Goal: Task Accomplishment & Management: Use online tool/utility

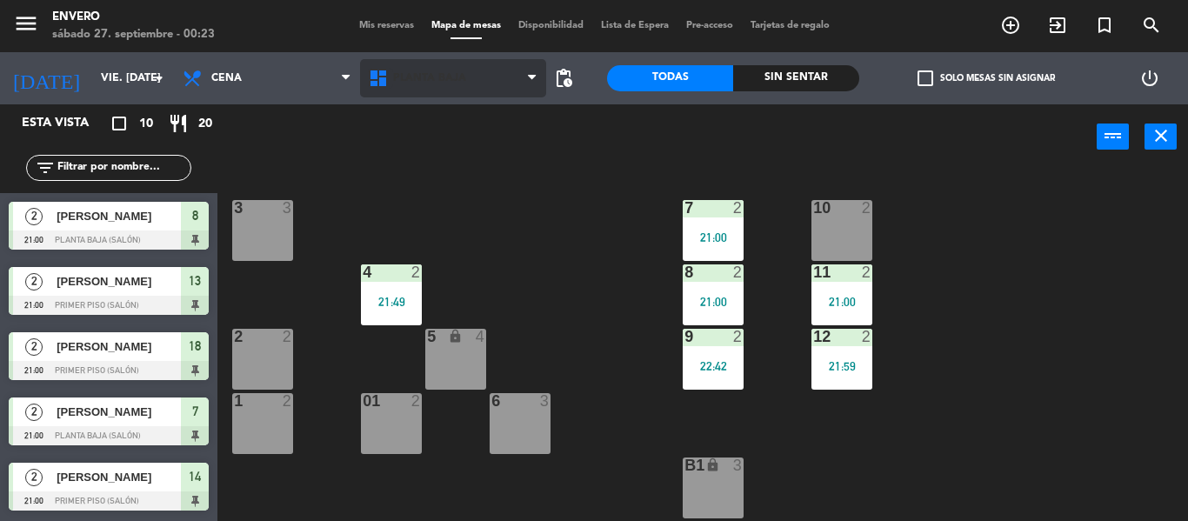
scroll to position [14, 0]
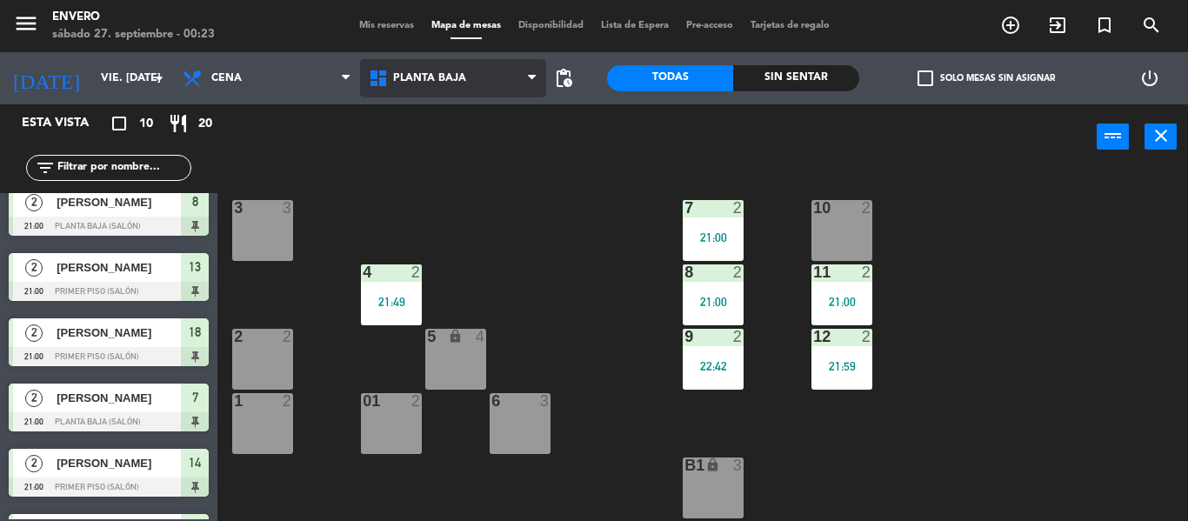
click at [382, 77] on icon at bounding box center [380, 78] width 25 height 21
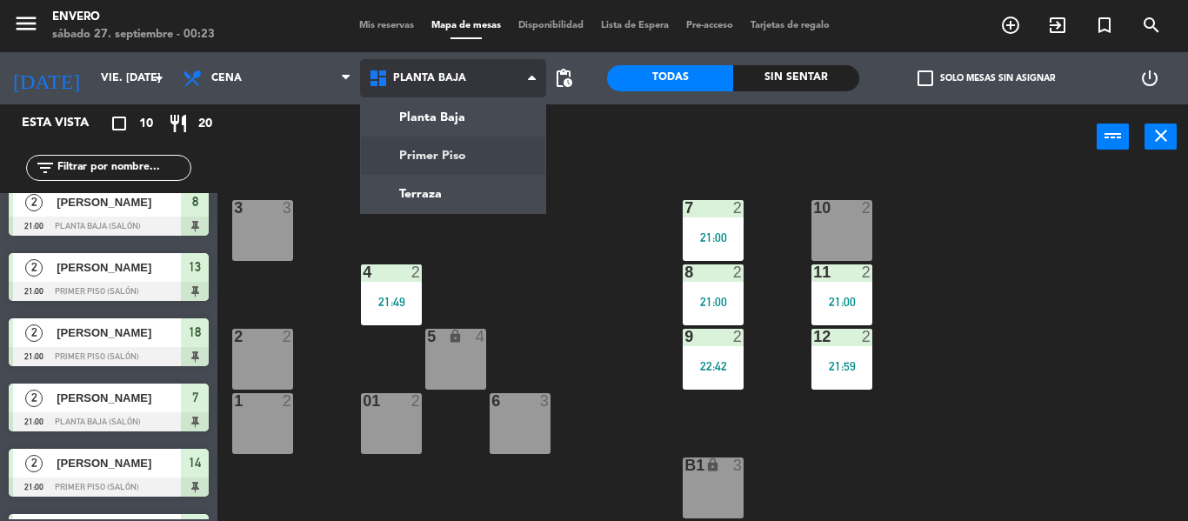
click at [422, 157] on ng-component "menu Envero sábado 27. septiembre - 00:23 Mis reservas Mapa de mesas Disponibil…" at bounding box center [594, 260] width 1188 height 521
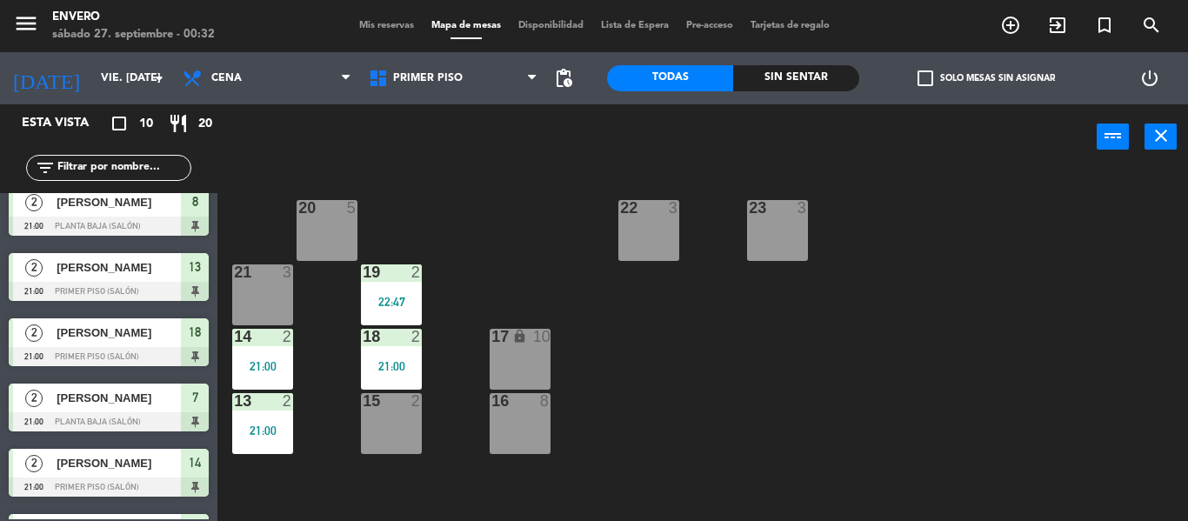
click at [248, 294] on div "21 3" at bounding box center [262, 294] width 61 height 61
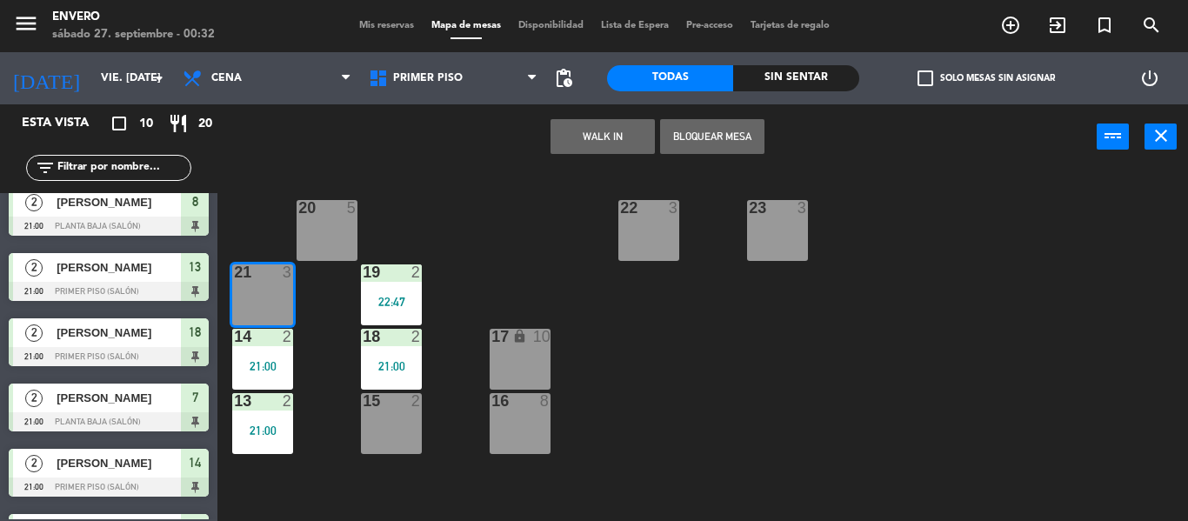
click at [622, 137] on button "WALK IN" at bounding box center [602, 136] width 104 height 35
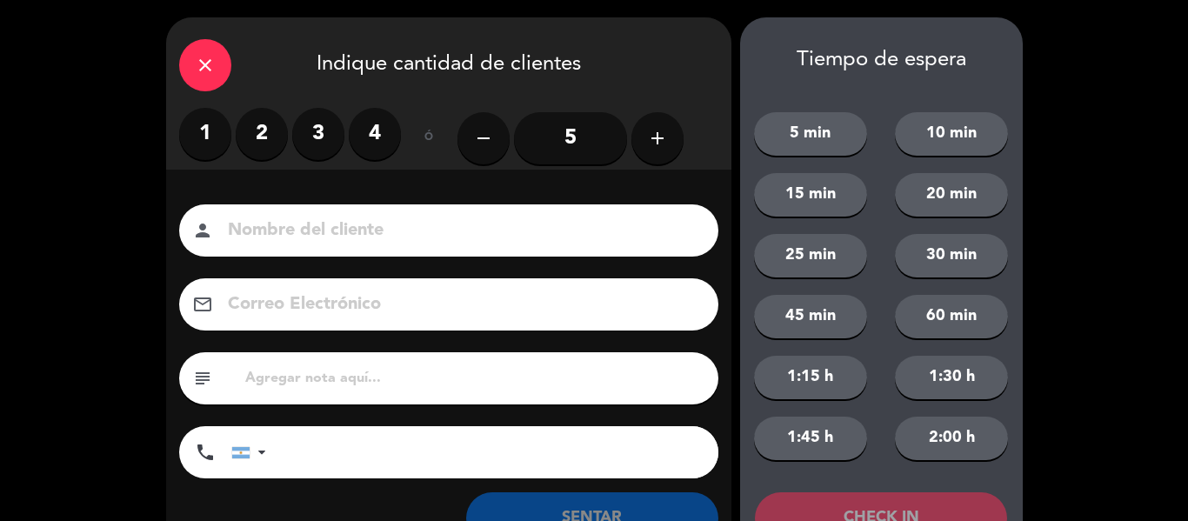
click at [281, 124] on label "2" at bounding box center [262, 134] width 52 height 52
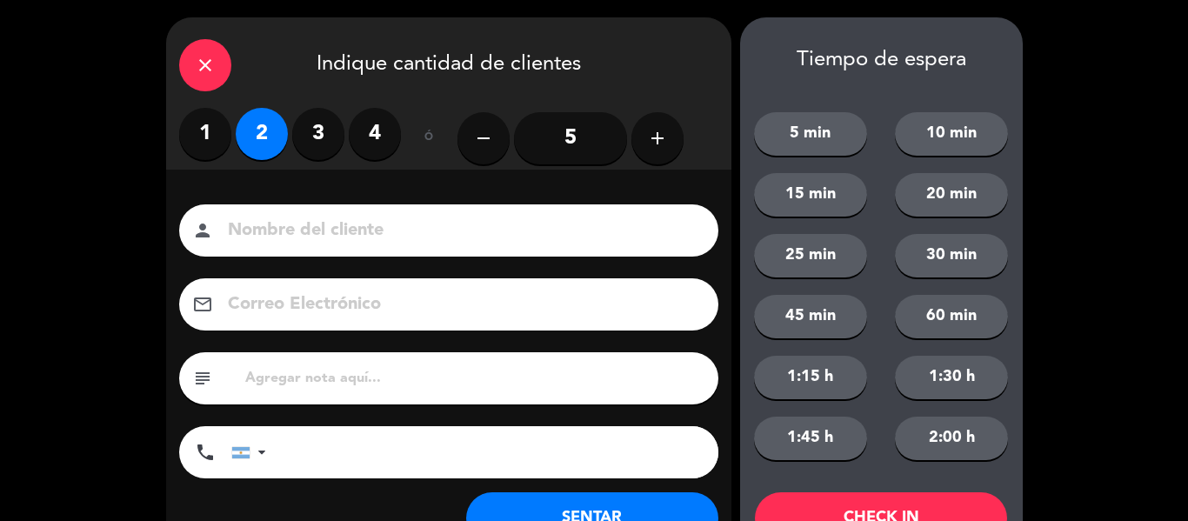
click at [623, 510] on button "SENTAR" at bounding box center [592, 518] width 252 height 52
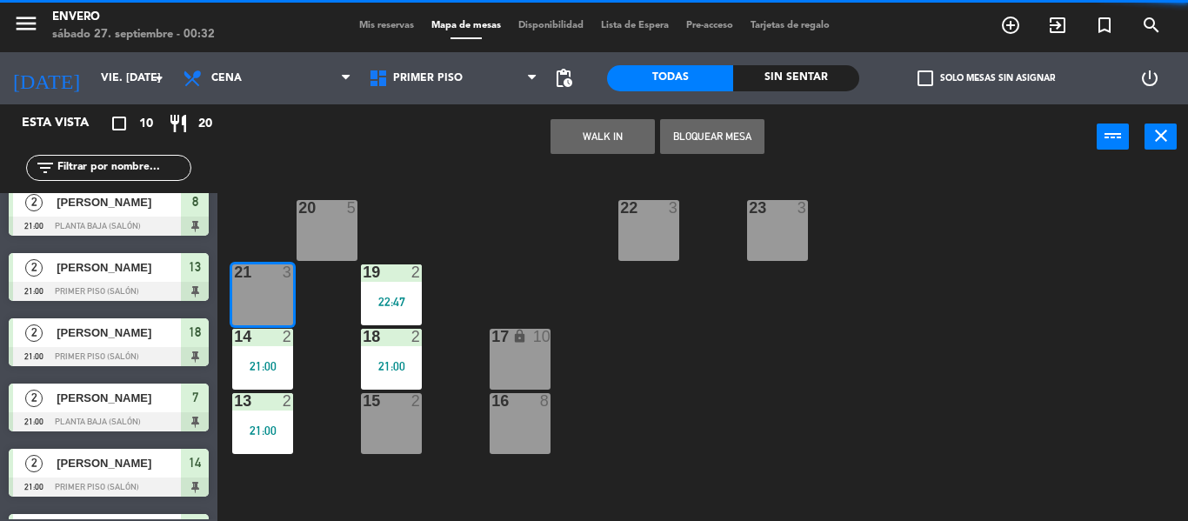
scroll to position [0, 0]
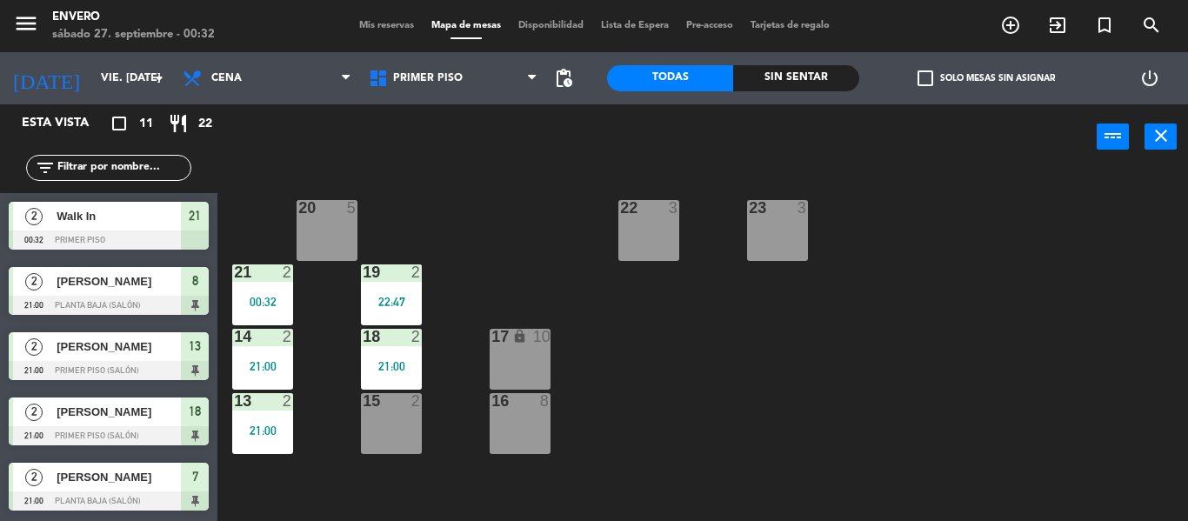
click at [404, 406] on div at bounding box center [391, 401] width 29 height 16
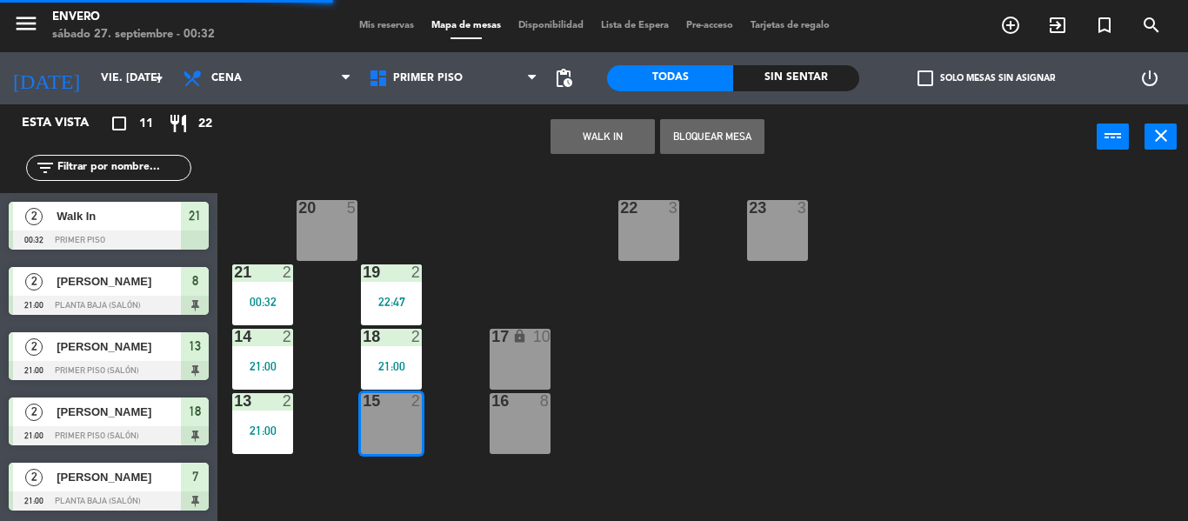
click at [574, 136] on button "WALK IN" at bounding box center [602, 136] width 104 height 35
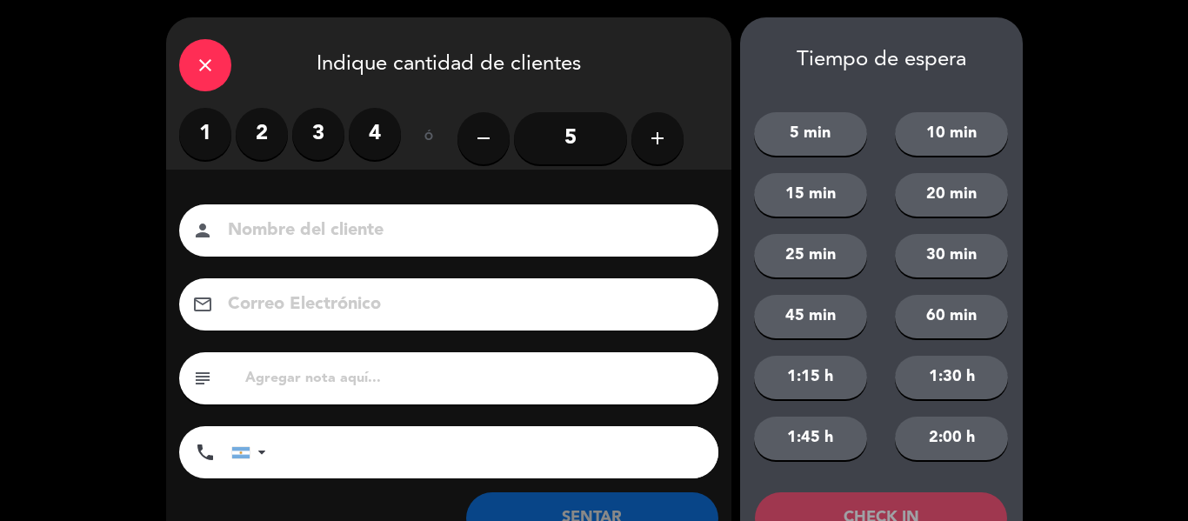
click at [277, 133] on label "2" at bounding box center [262, 134] width 52 height 52
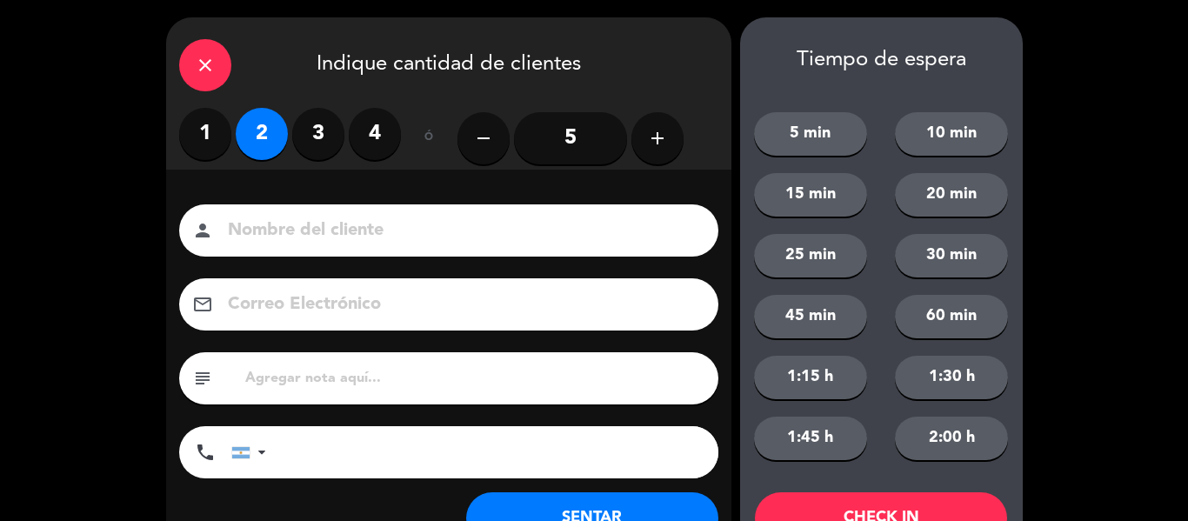
click at [568, 498] on button "SENTAR" at bounding box center [592, 518] width 252 height 52
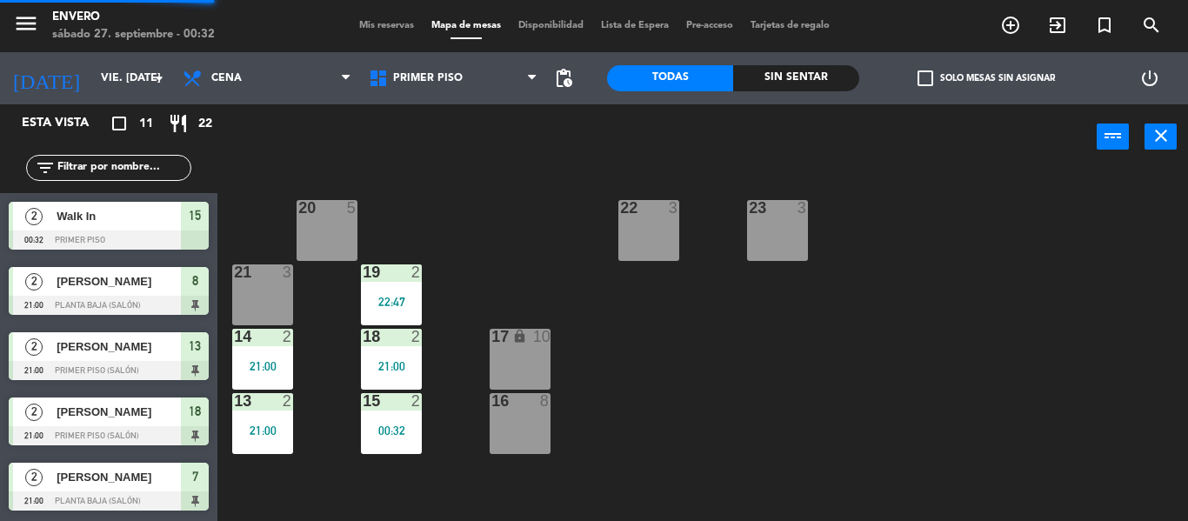
click at [277, 366] on div "21:00" at bounding box center [262, 366] width 61 height 12
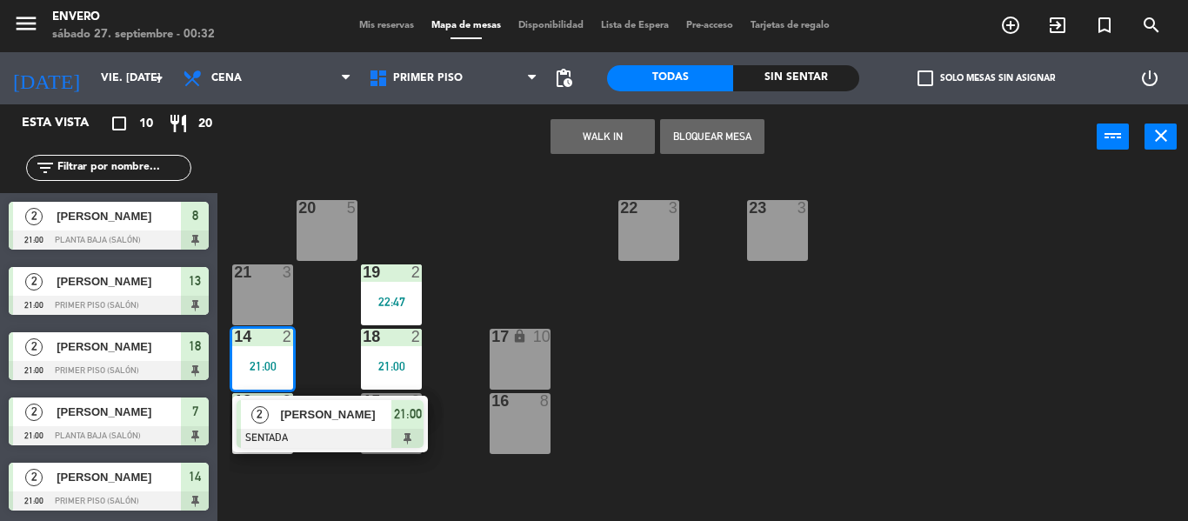
click at [476, 260] on div "20 5 22 3 23 3 21 3 19 2 22:47 14 2 21:00 2 [PERSON_NAME] SENTADA 21:00 18 2 21…" at bounding box center [709, 345] width 958 height 351
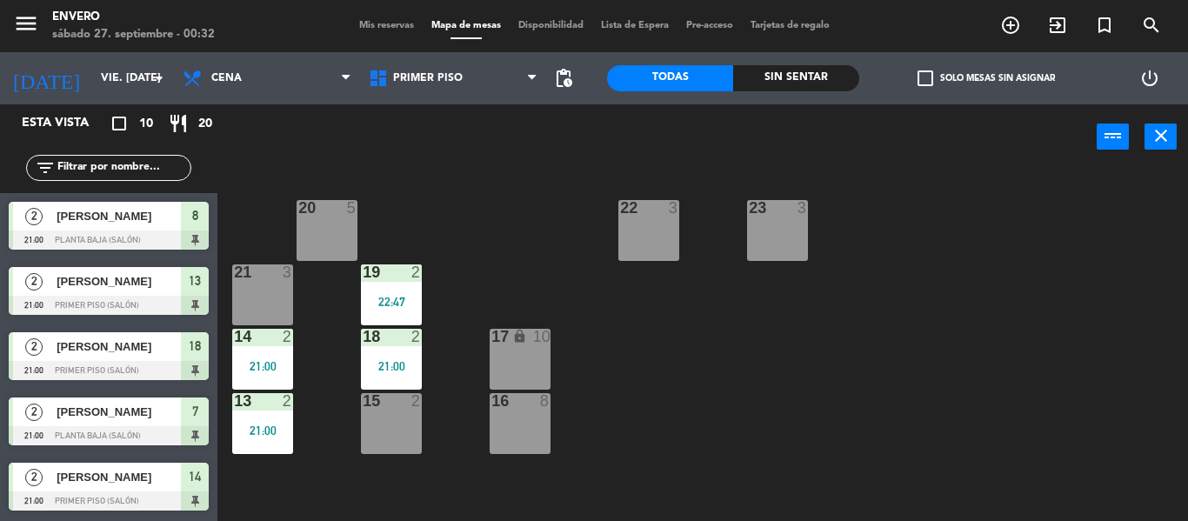
click at [407, 418] on div "15 2" at bounding box center [391, 423] width 61 height 61
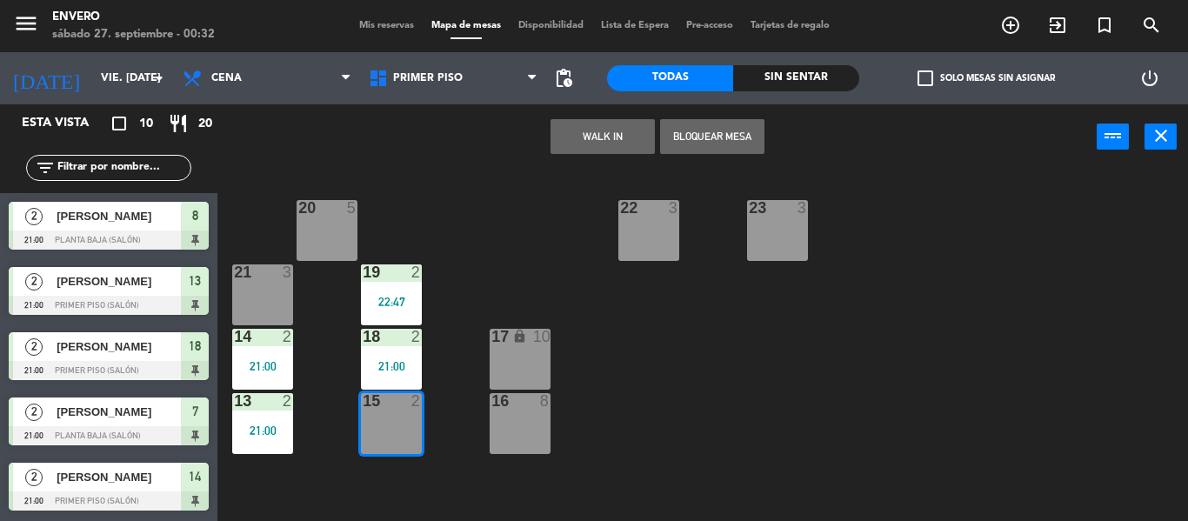
click at [603, 135] on button "WALK IN" at bounding box center [602, 136] width 104 height 35
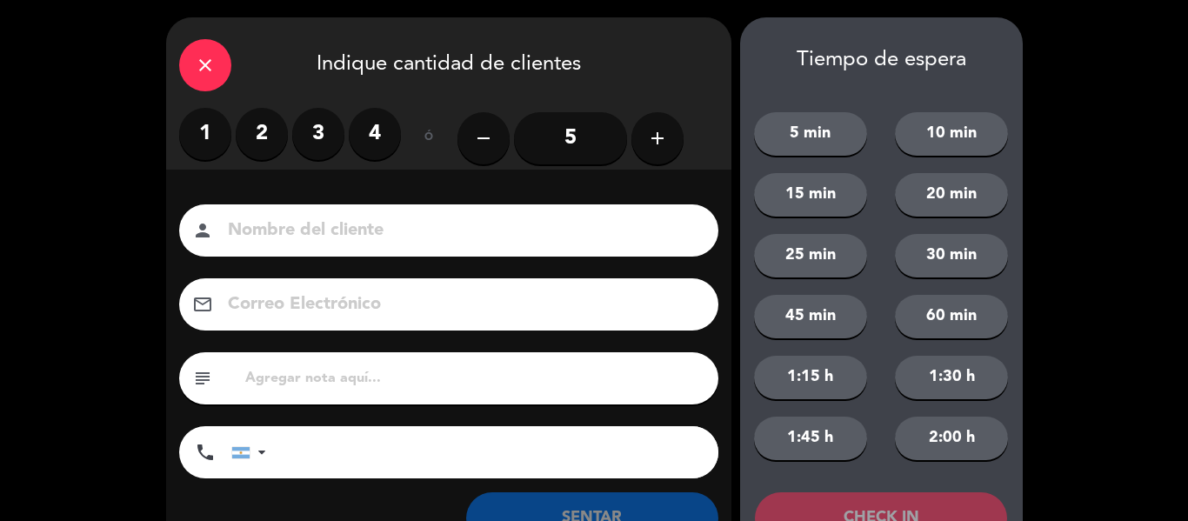
click at [256, 131] on label "2" at bounding box center [262, 134] width 52 height 52
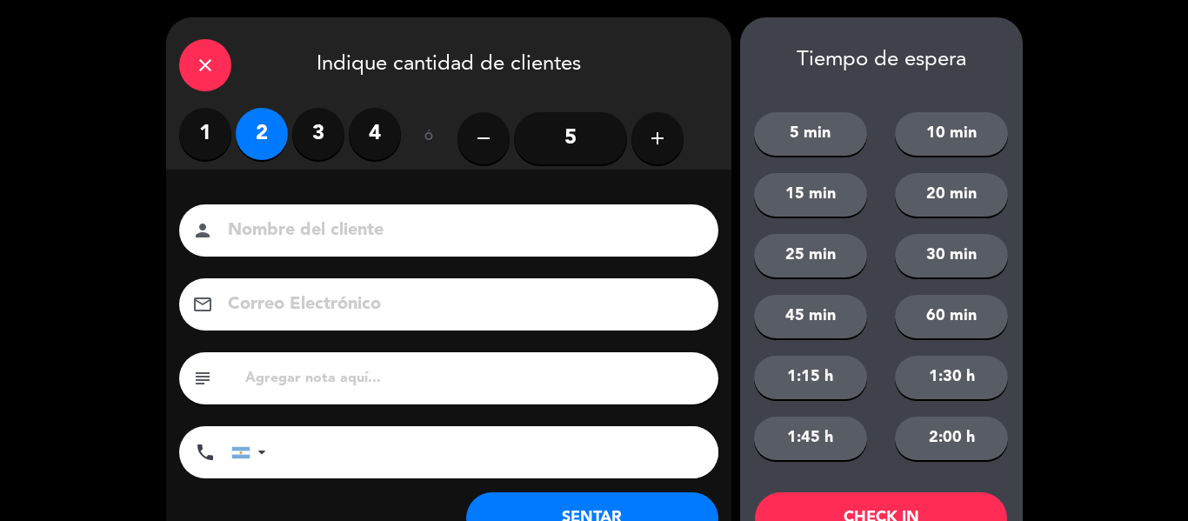
click at [1118, 287] on div "close Indique cantidad de clientes 1 2 3 4 ó remove 5 add Nombre del cliente pe…" at bounding box center [594, 294] width 1188 height 588
click at [1037, 310] on div "close Indique cantidad de clientes 1 2 3 4 ó remove 5 add Nombre del cliente pe…" at bounding box center [594, 294] width 1188 height 588
click at [199, 50] on div "close" at bounding box center [205, 65] width 52 height 52
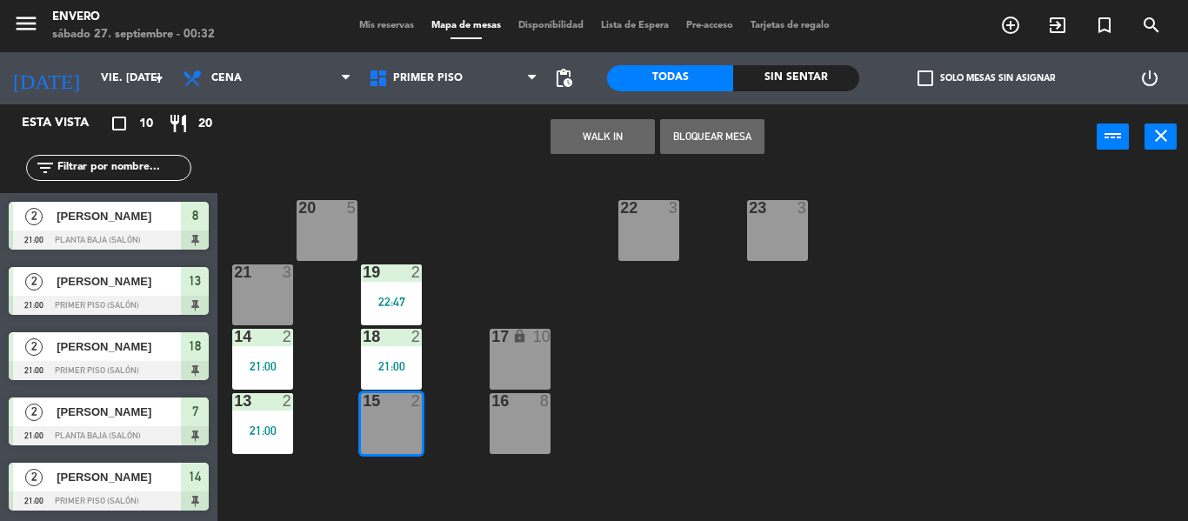
click at [252, 363] on div "21:00" at bounding box center [262, 366] width 61 height 12
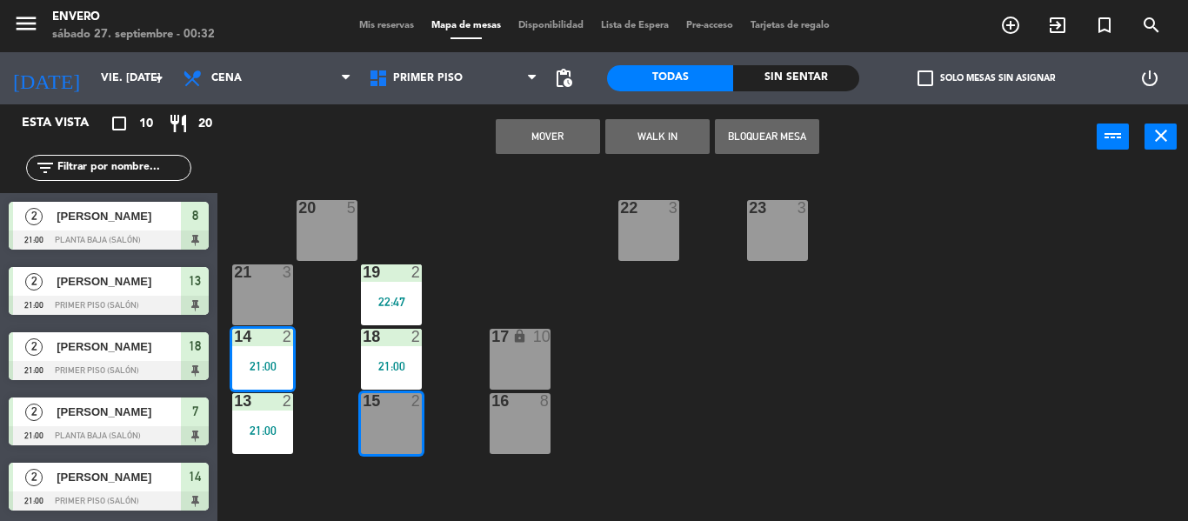
click at [314, 364] on div "20 5 22 3 23 3 21 3 19 2 22:47 14 2 21:00 18 2 21:00 17 lock 10 13 2 21:00 15 2…" at bounding box center [709, 345] width 958 height 351
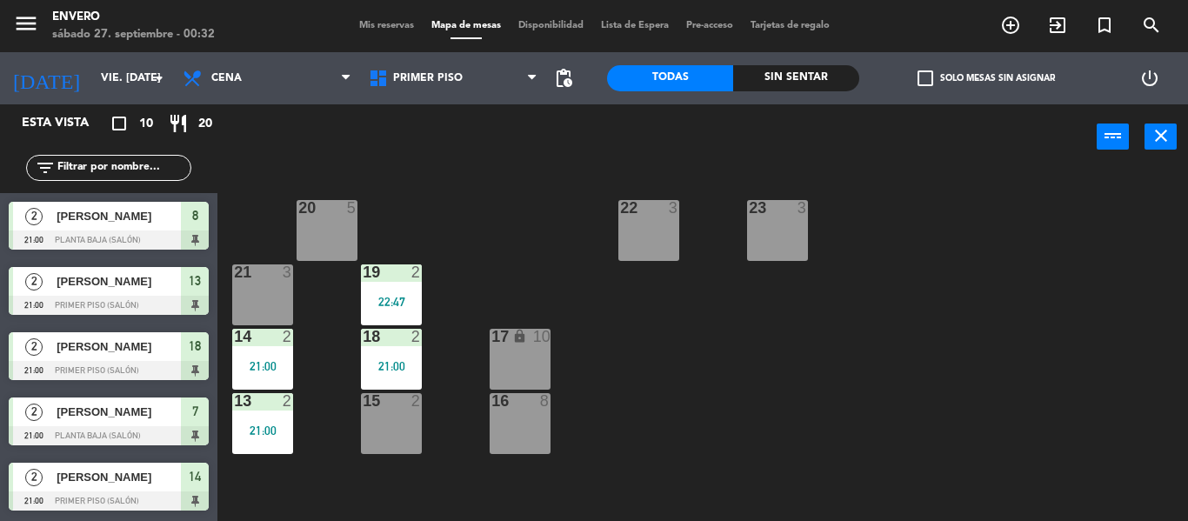
click at [284, 341] on div "2" at bounding box center [288, 337] width 10 height 16
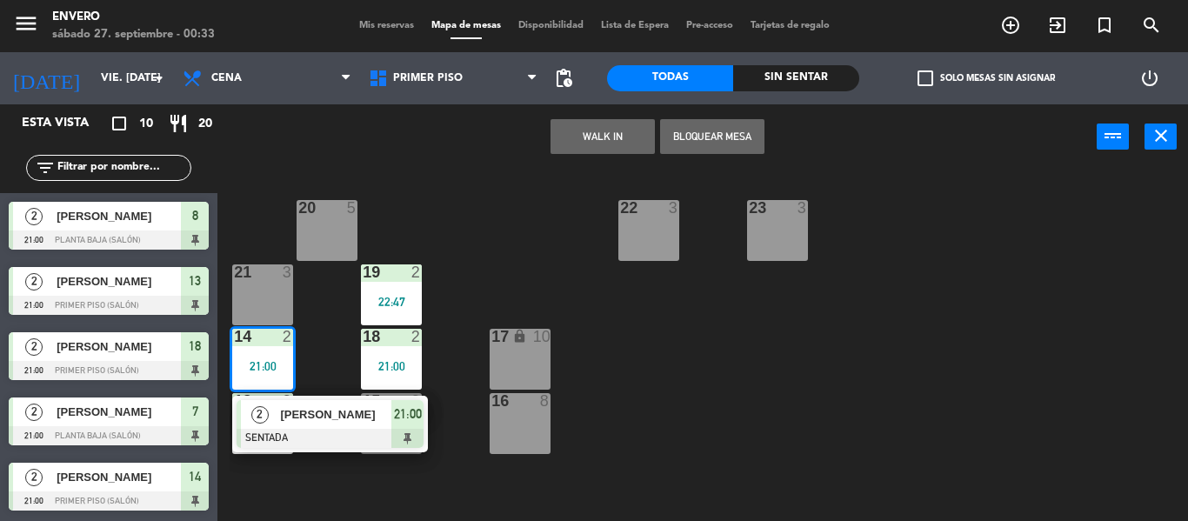
click at [311, 422] on span "[PERSON_NAME]" at bounding box center [335, 414] width 111 height 18
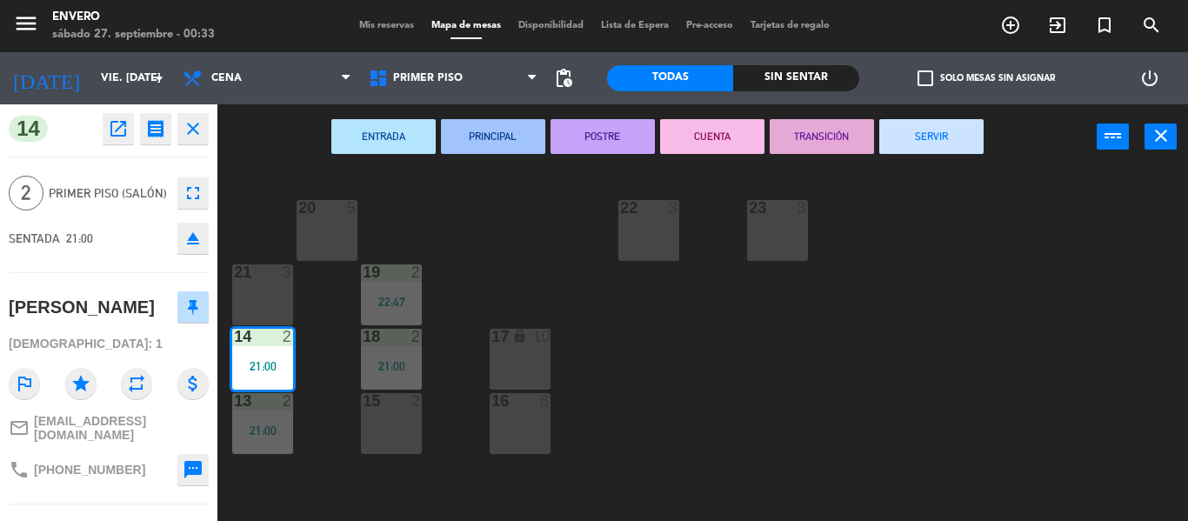
click at [894, 135] on button "SERVIR" at bounding box center [931, 136] width 104 height 35
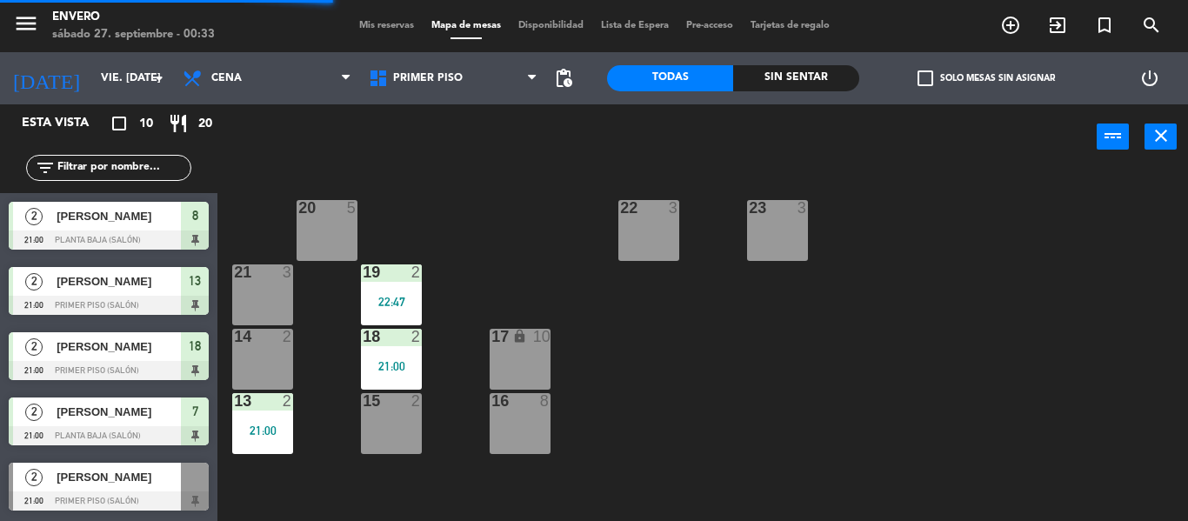
click at [372, 368] on div "21:00" at bounding box center [391, 366] width 61 height 12
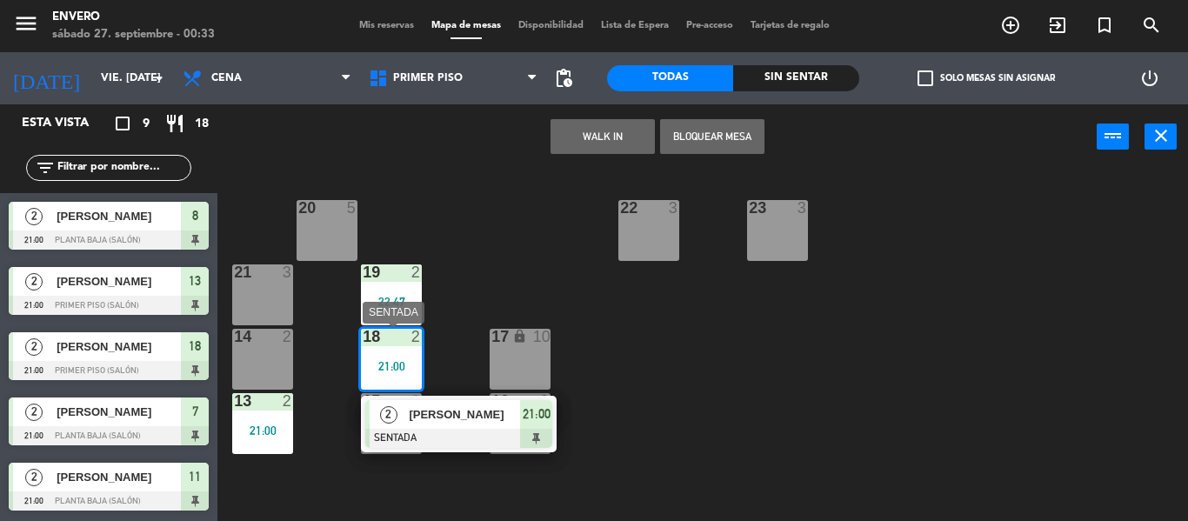
click at [448, 429] on div at bounding box center [458, 438] width 187 height 19
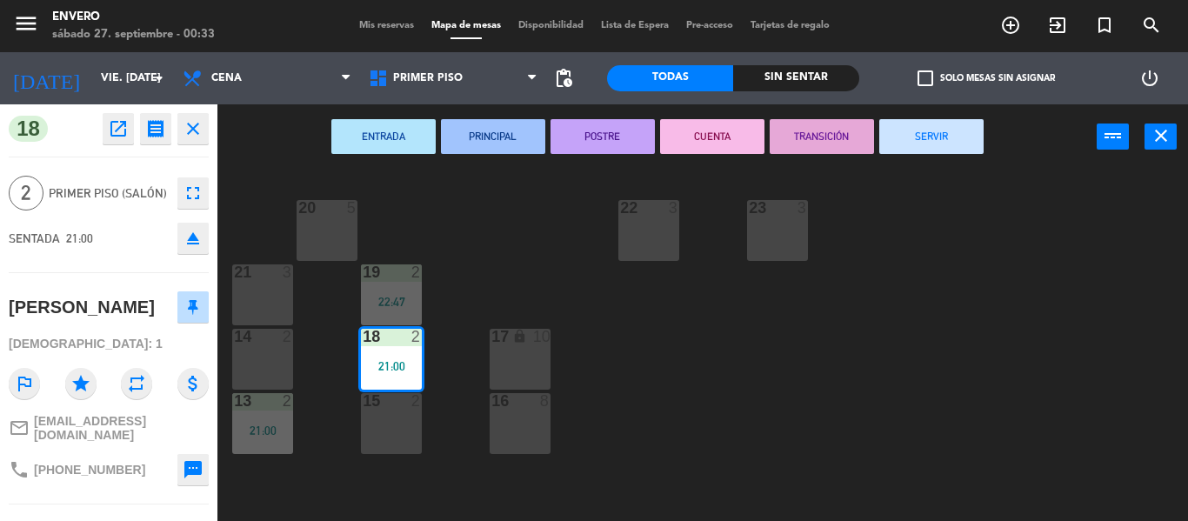
click at [917, 143] on button "SERVIR" at bounding box center [931, 136] width 104 height 35
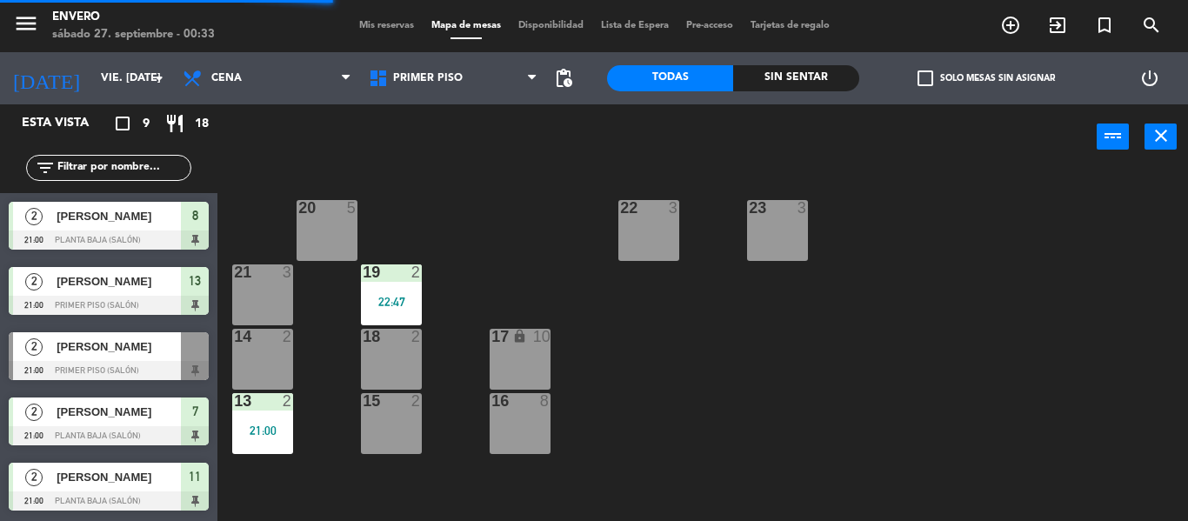
click at [272, 297] on div "21 3" at bounding box center [262, 294] width 61 height 61
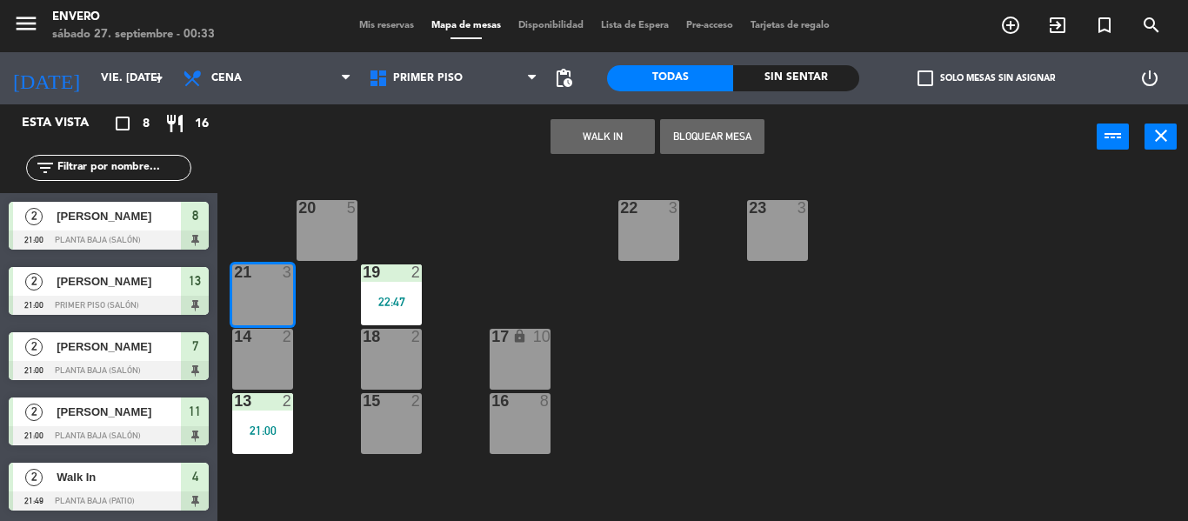
click at [515, 250] on div "20 5 22 3 23 3 21 3 19 2 22:47 14 2 18 2 17 lock 10 13 2 21:00 15 2 16 8" at bounding box center [709, 345] width 958 height 351
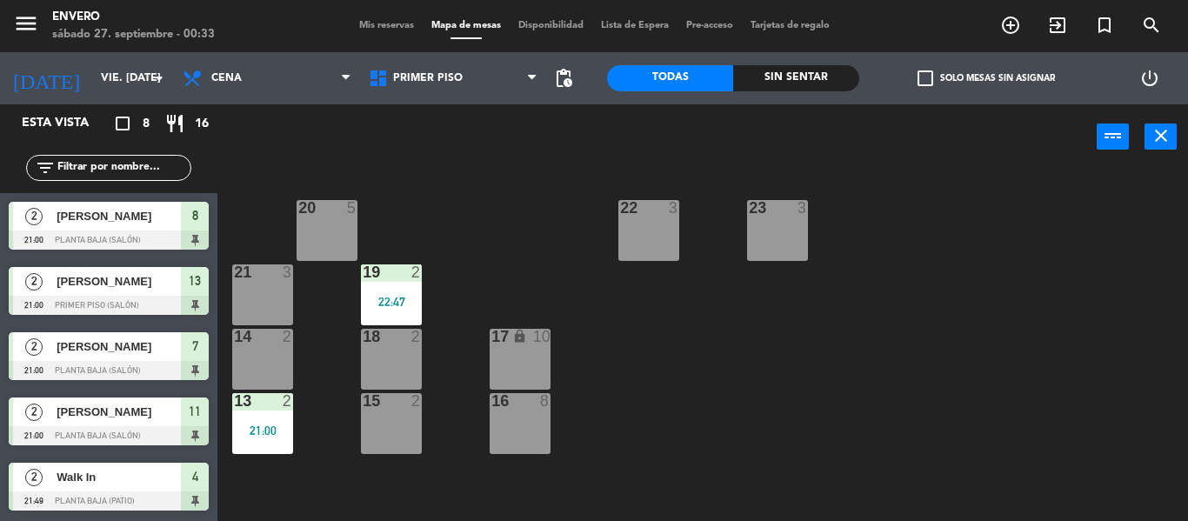
click at [279, 413] on div "13 2 21:00" at bounding box center [262, 423] width 61 height 61
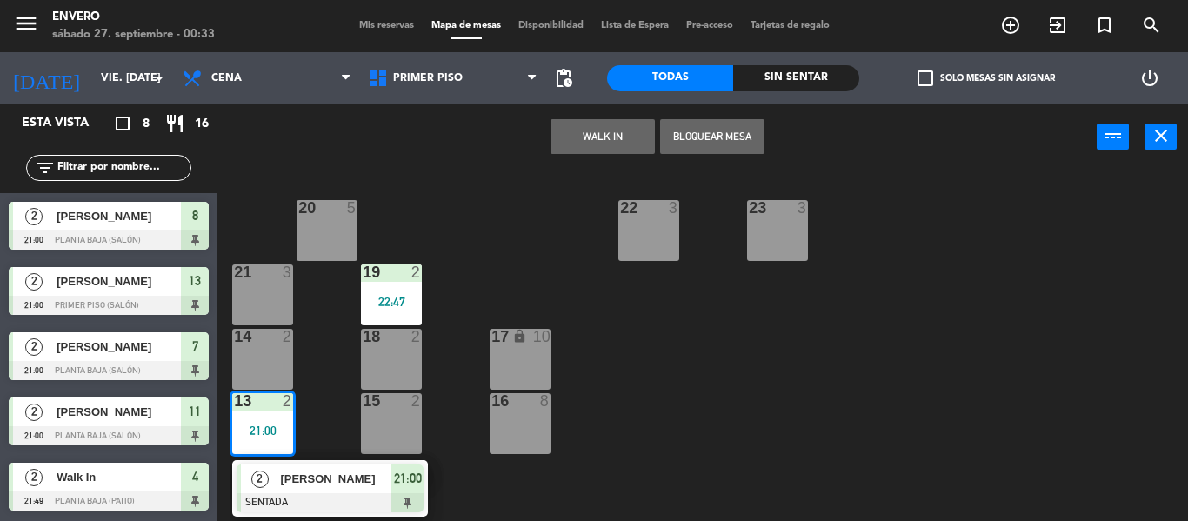
drag, startPoint x: 340, startPoint y: 505, endPoint x: 406, endPoint y: 445, distance: 89.3
click at [338, 505] on div "2 [PERSON_NAME] SENTADA 21:00" at bounding box center [330, 488] width 222 height 57
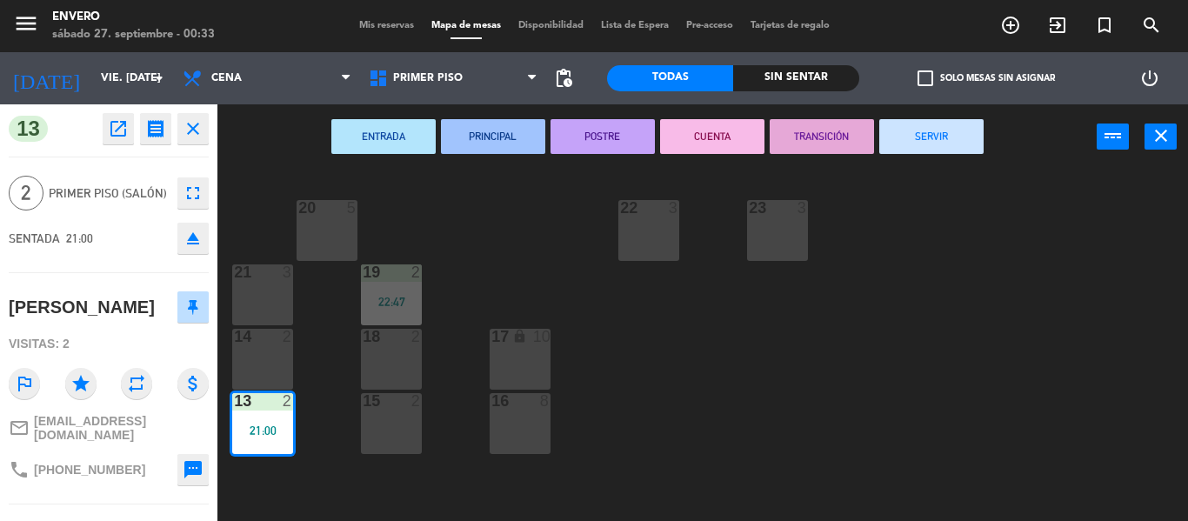
drag, startPoint x: 966, startPoint y: 143, endPoint x: 422, endPoint y: 326, distance: 574.5
click at [965, 142] on button "SERVIR" at bounding box center [931, 136] width 104 height 35
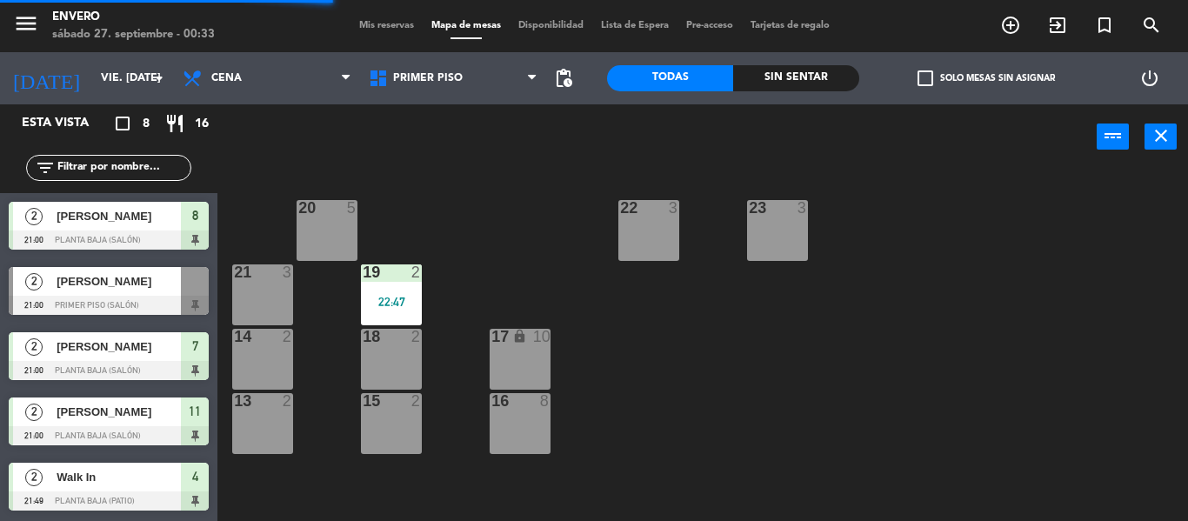
click at [271, 423] on div "13 2" at bounding box center [262, 423] width 61 height 61
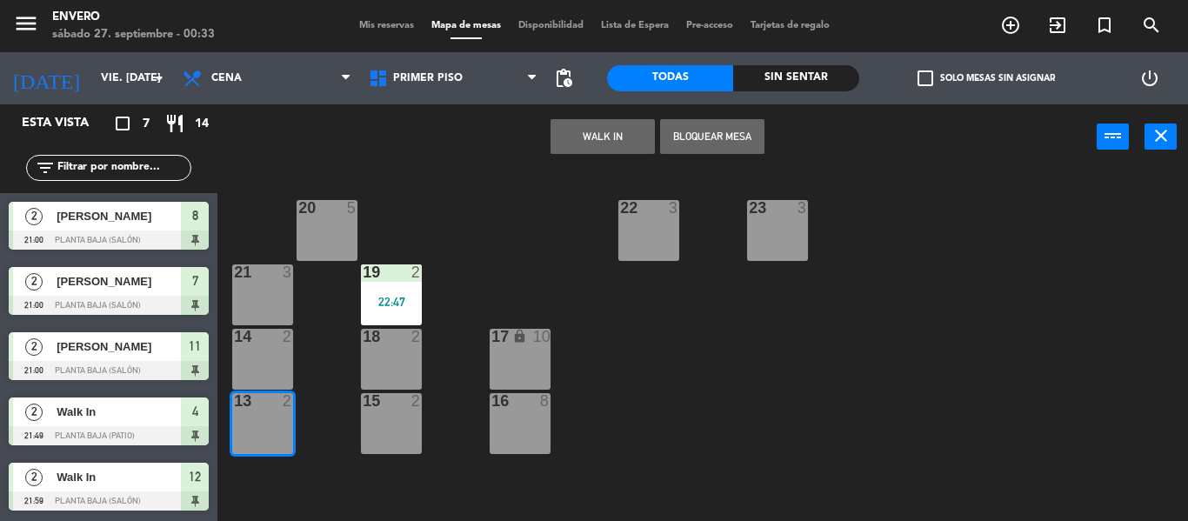
click at [573, 148] on button "WALK IN" at bounding box center [602, 136] width 104 height 35
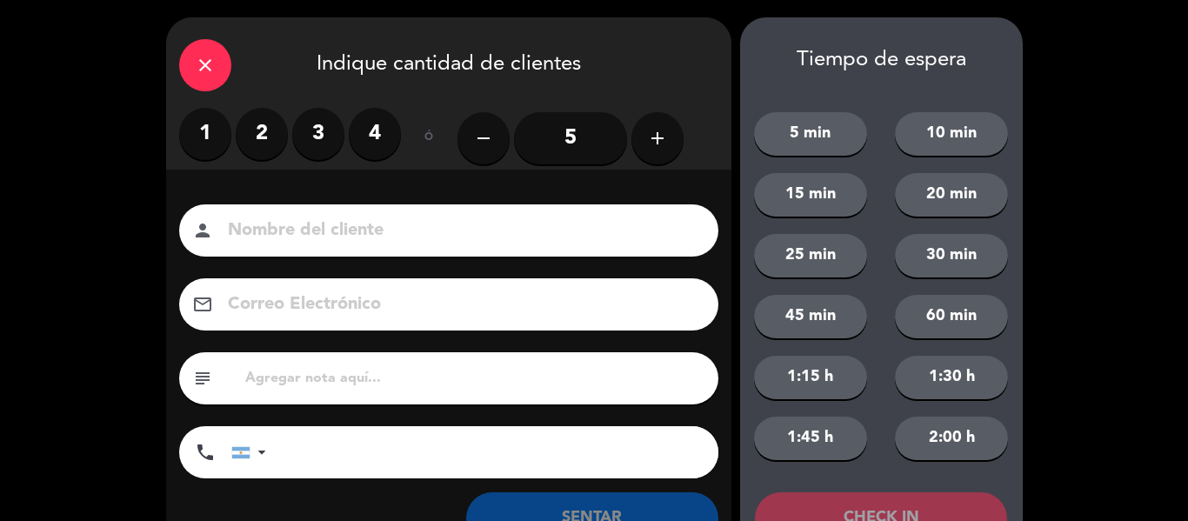
click at [265, 136] on label "2" at bounding box center [262, 134] width 52 height 52
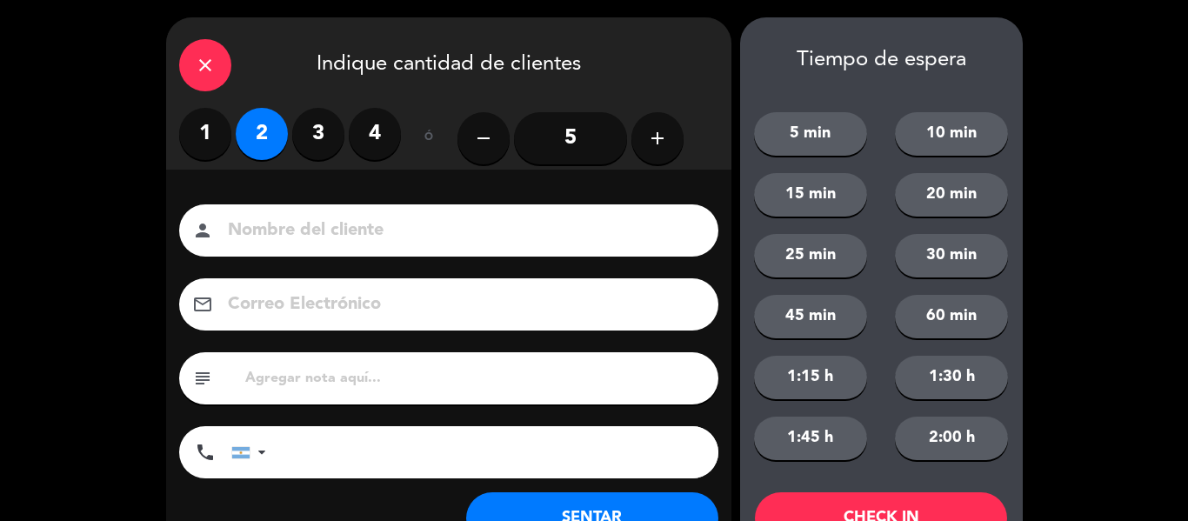
click at [561, 509] on button "SENTAR" at bounding box center [592, 518] width 252 height 52
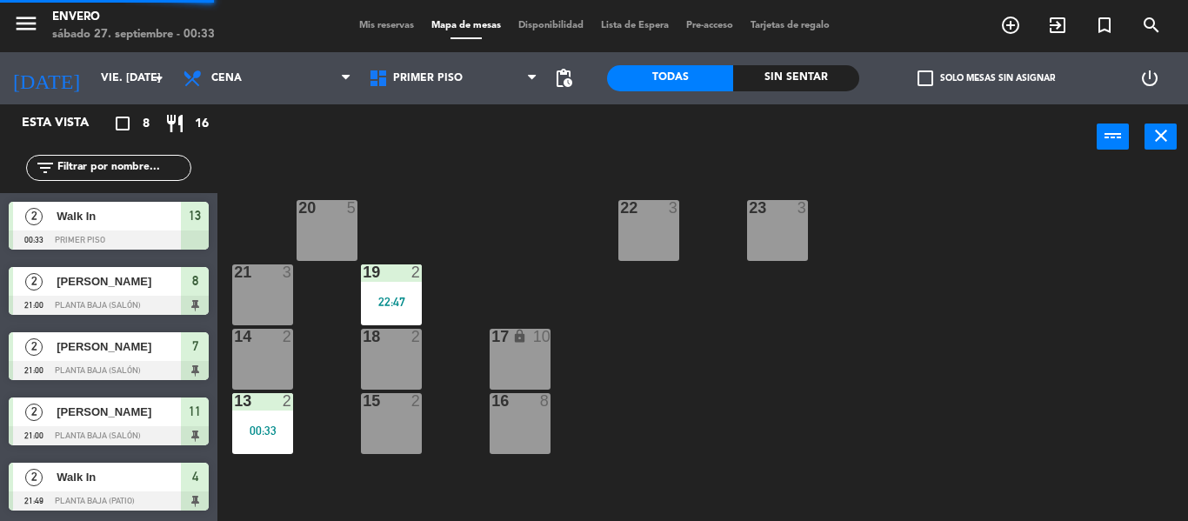
click at [395, 433] on div "15 2" at bounding box center [391, 423] width 61 height 61
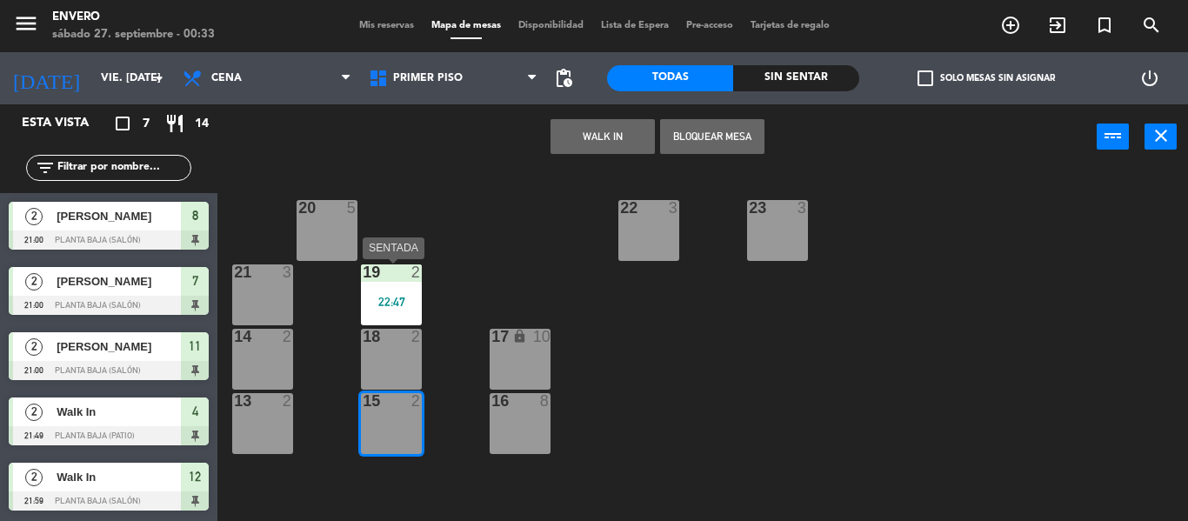
click at [400, 296] on div "22:47" at bounding box center [391, 302] width 61 height 12
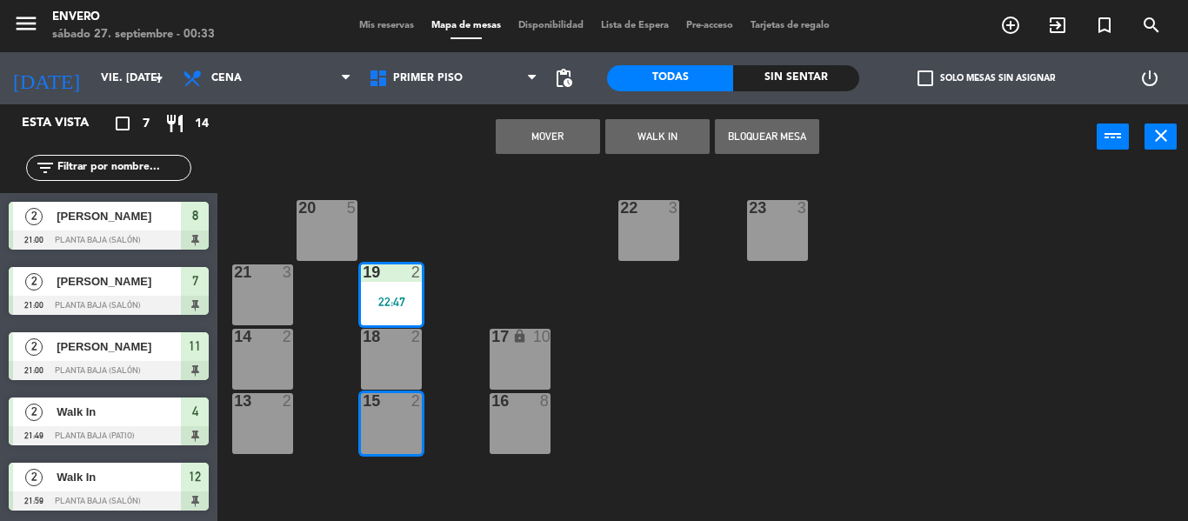
click at [556, 230] on div "20 5 22 3 23 3 21 3 19 2 22:47 14 2 18 2 17 lock 10 13 2 15 2 16 8" at bounding box center [709, 345] width 958 height 351
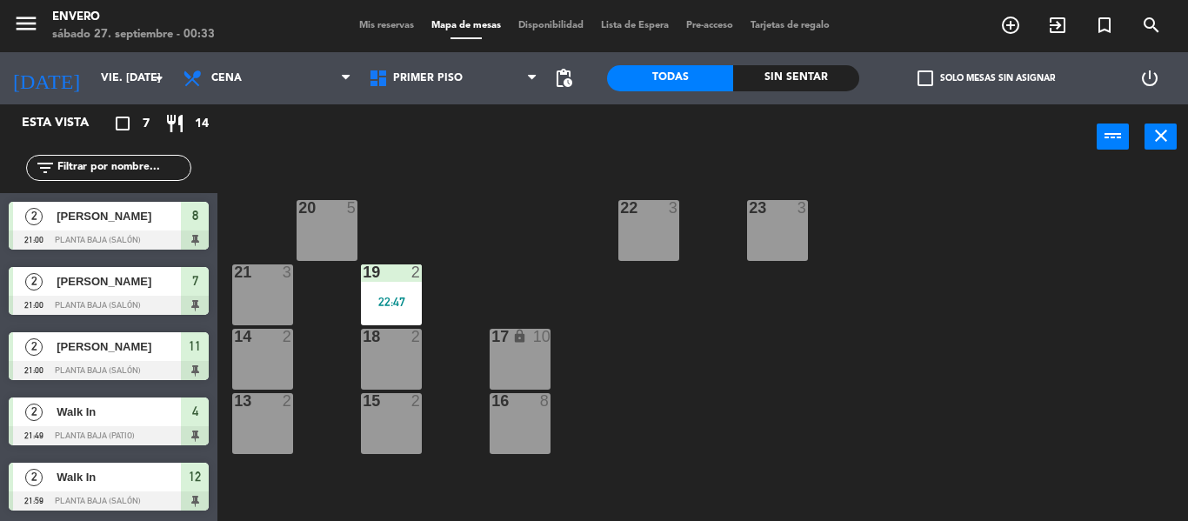
click at [386, 302] on div "22:47" at bounding box center [391, 302] width 61 height 12
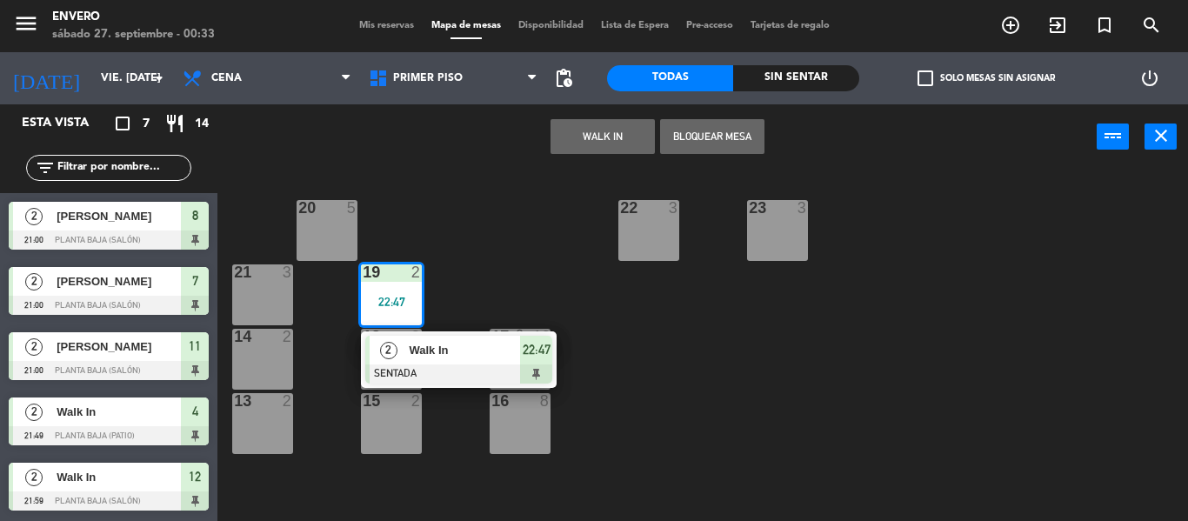
click at [506, 266] on div "20 5 22 3 23 3 21 3 19 2 22:47 2 Walk In [GEOGRAPHIC_DATA] 22:47 14 2 18 2 17 l…" at bounding box center [709, 345] width 958 height 351
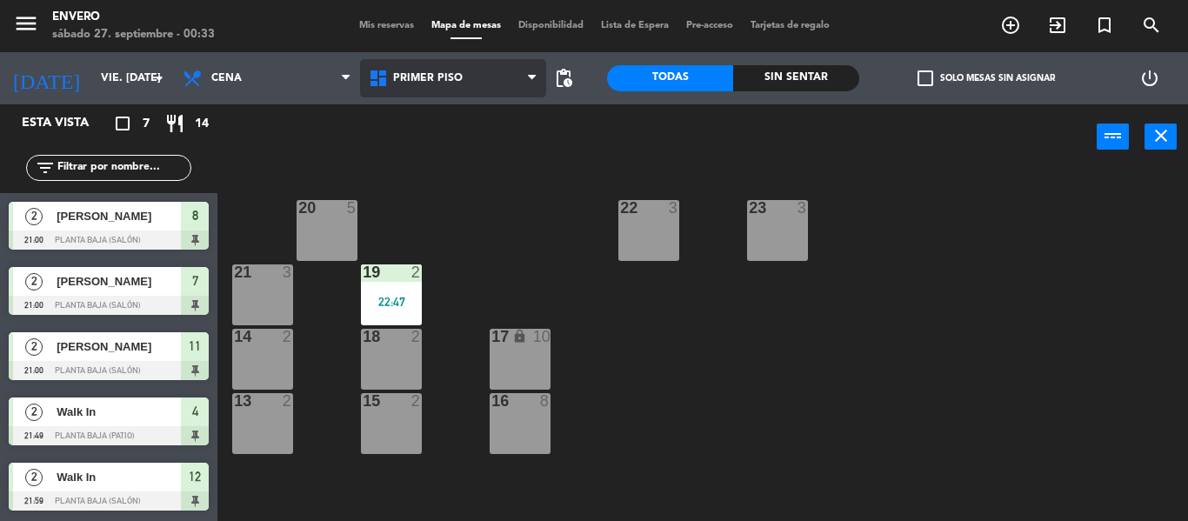
click at [397, 82] on span "Primer Piso" at bounding box center [428, 78] width 70 height 12
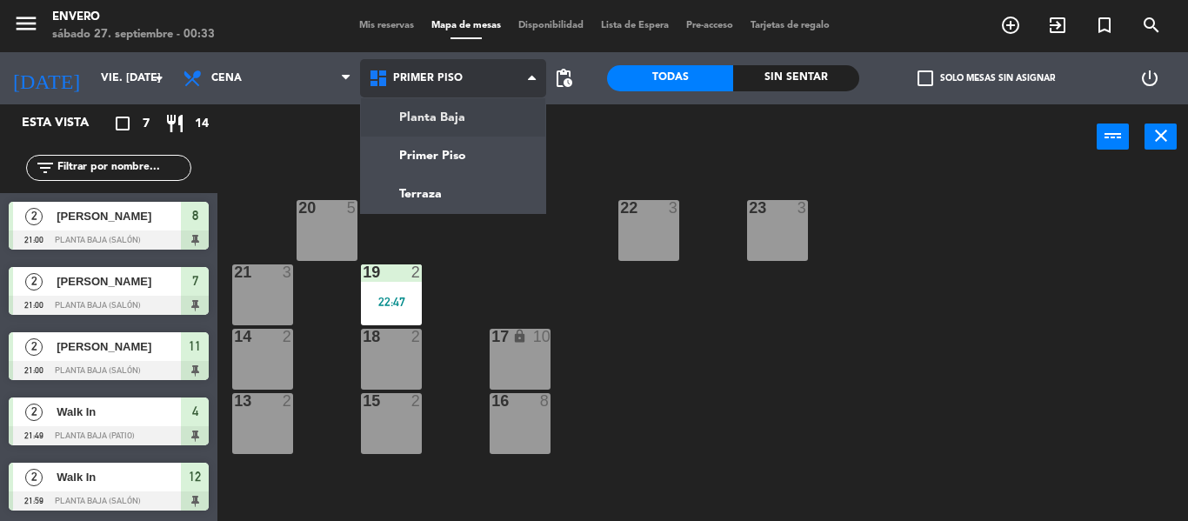
click at [413, 110] on ng-component "menu Envero sábado 27. septiembre - 00:33 Mis reservas Mapa de mesas Disponibil…" at bounding box center [594, 260] width 1188 height 521
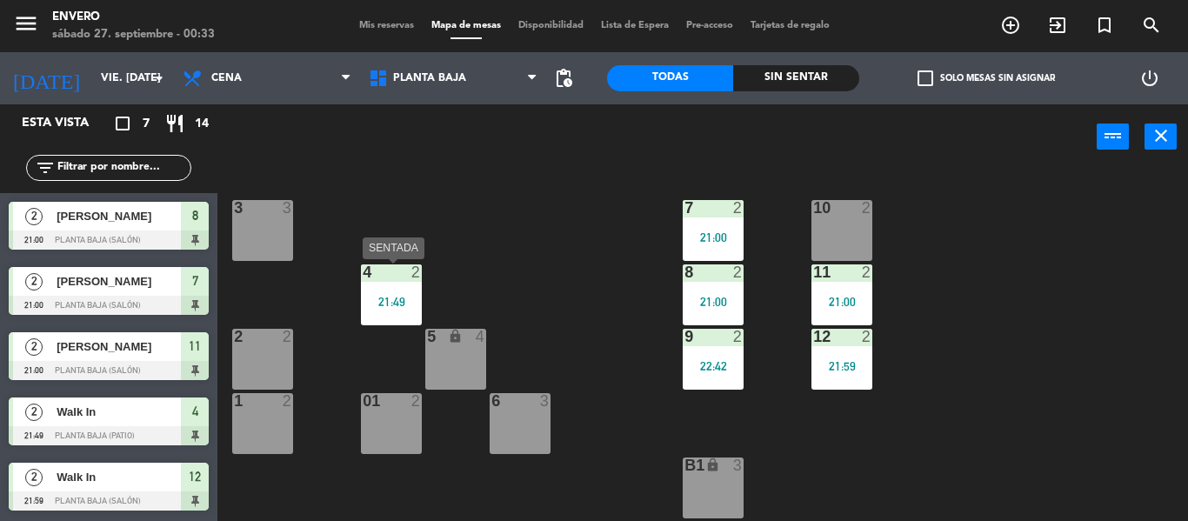
click at [387, 286] on div "4 2 21:49" at bounding box center [391, 294] width 61 height 61
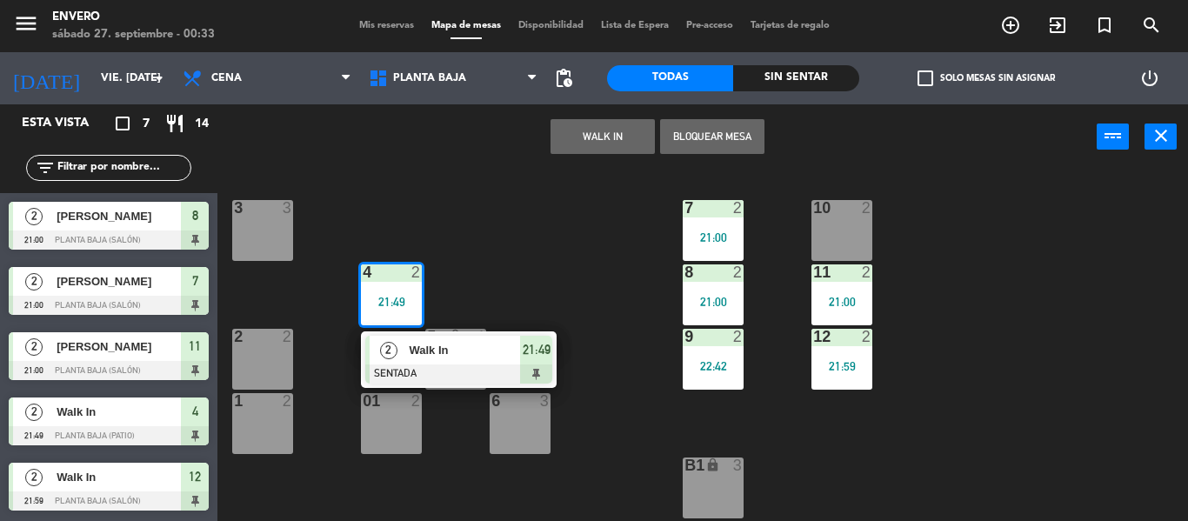
click at [430, 349] on span "Walk In" at bounding box center [464, 350] width 111 height 18
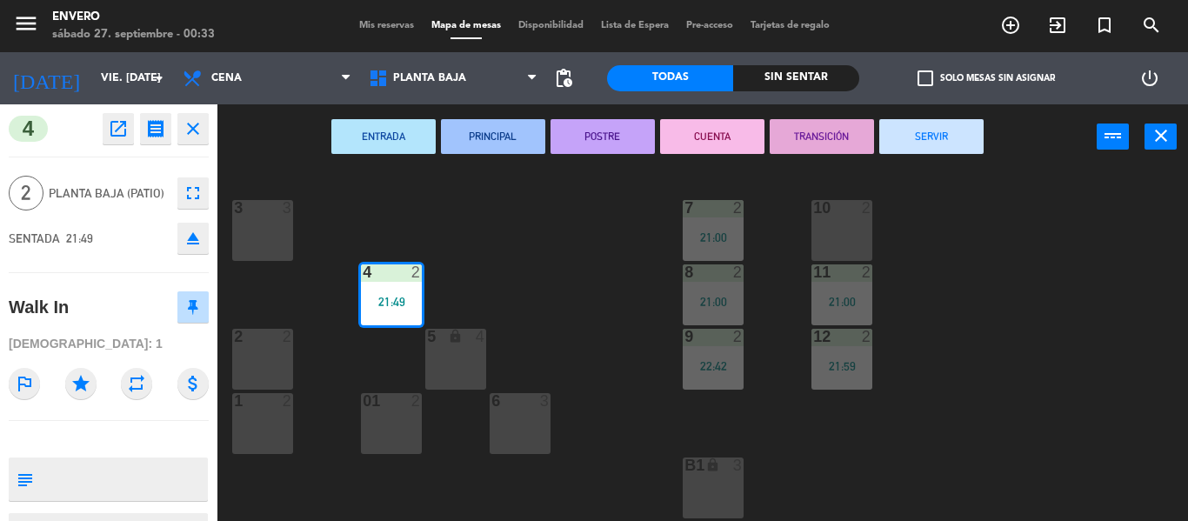
click at [917, 143] on button "SERVIR" at bounding box center [931, 136] width 104 height 35
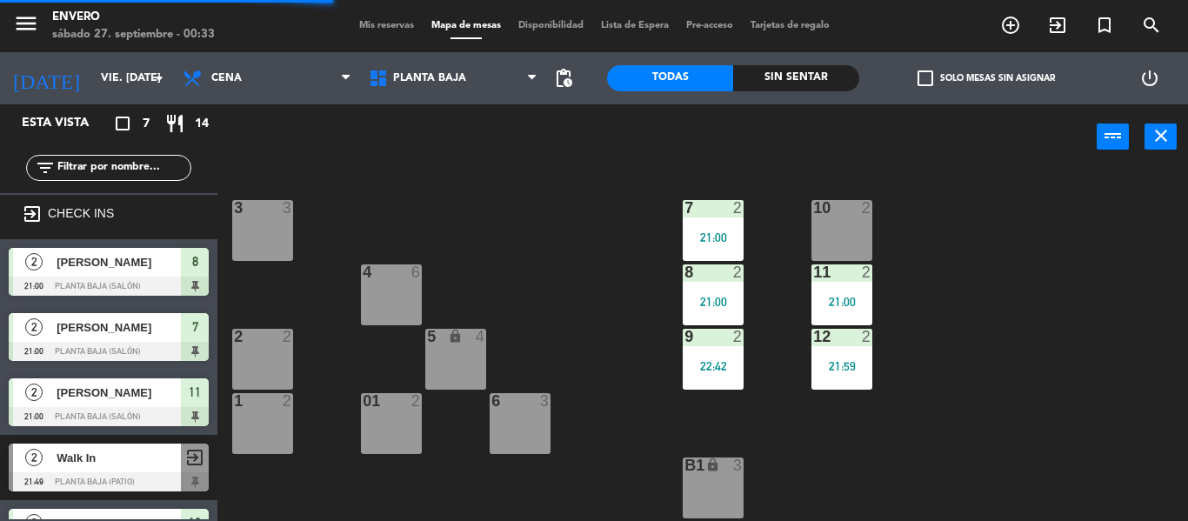
click at [721, 231] on div "21:00" at bounding box center [713, 237] width 61 height 12
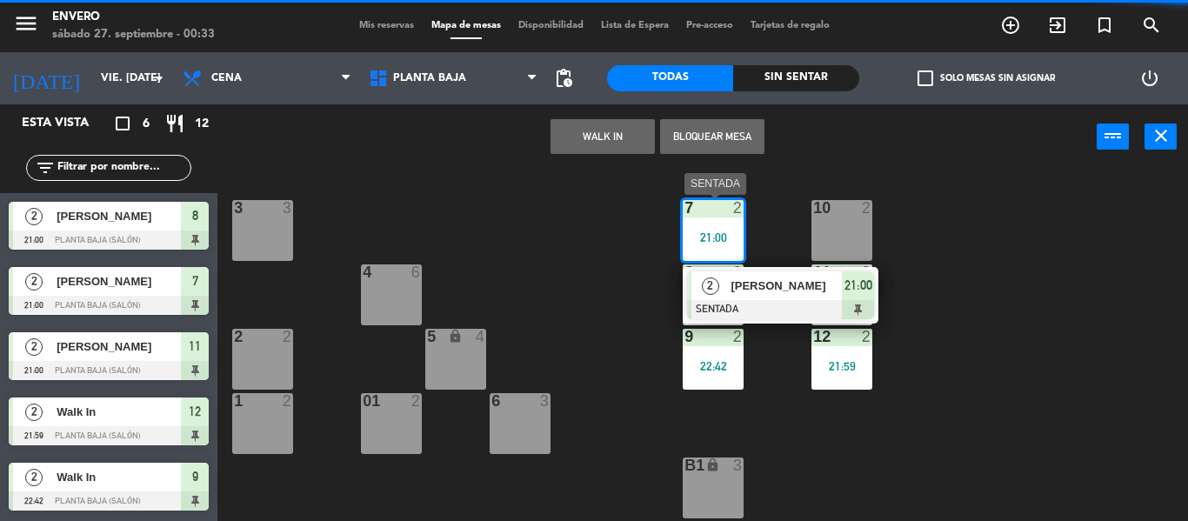
click at [764, 298] on div "[PERSON_NAME]" at bounding box center [785, 285] width 113 height 29
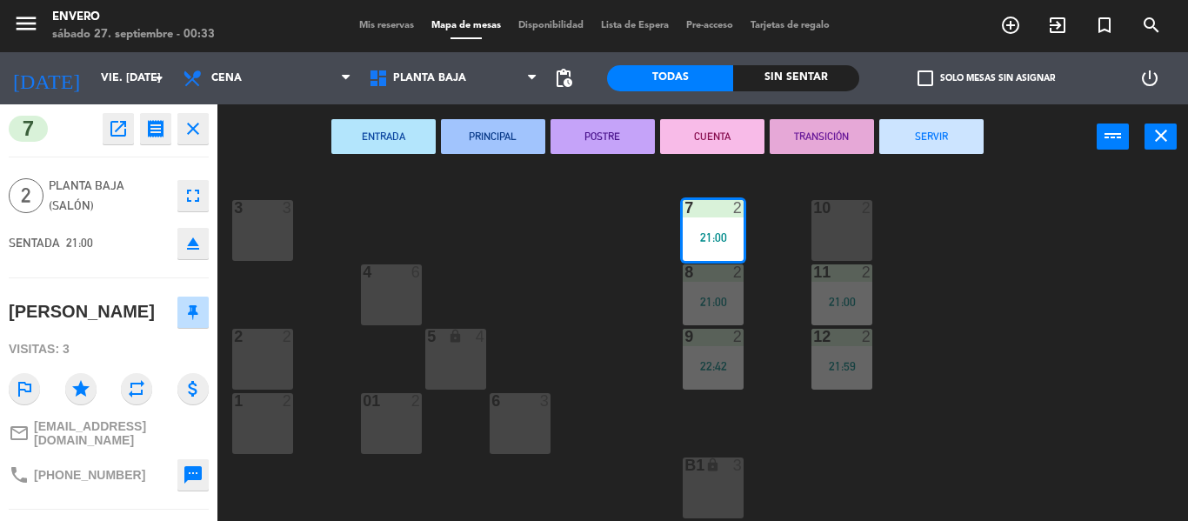
click at [931, 156] on div "ENTRADA PRINCIPAL POSTRE CUENTA TRANSICIÓN SERVIR power_input close" at bounding box center [656, 137] width 879 height 66
click at [928, 147] on button "SERVIR" at bounding box center [931, 136] width 104 height 35
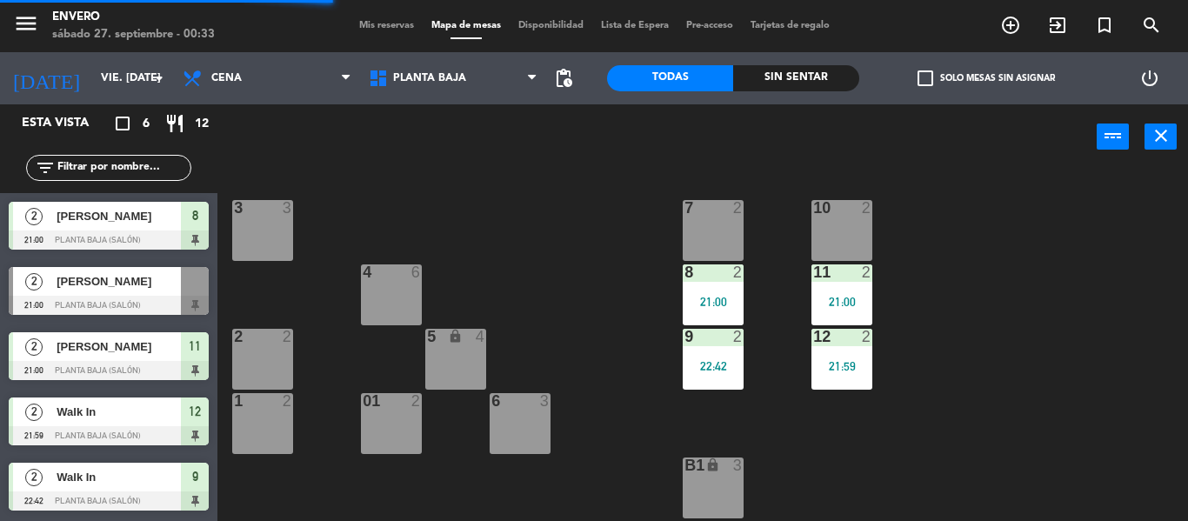
click at [739, 278] on div "2" at bounding box center [738, 272] width 10 height 16
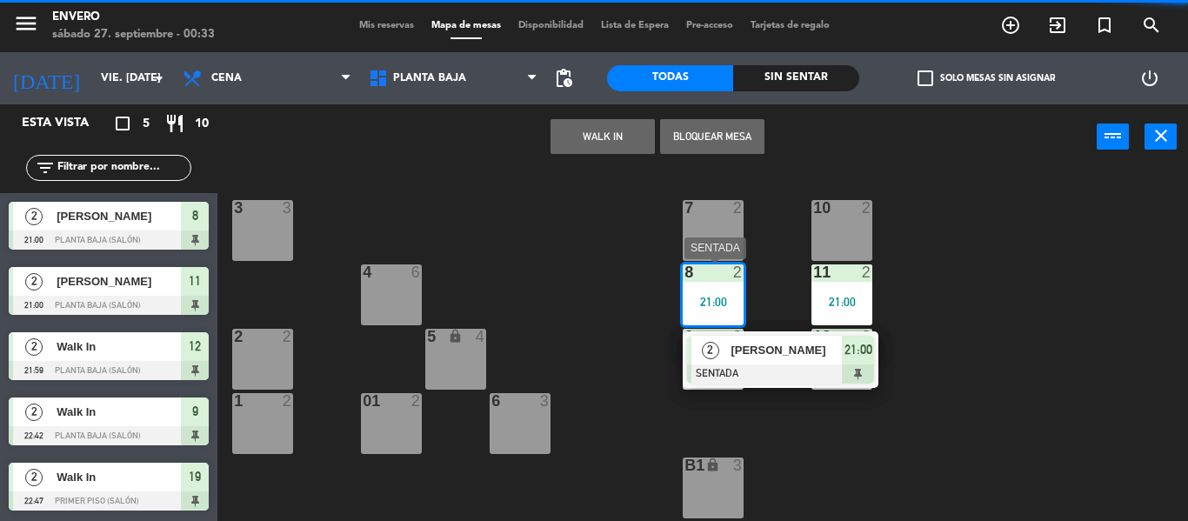
click at [744, 345] on span "[PERSON_NAME]" at bounding box center [785, 350] width 111 height 18
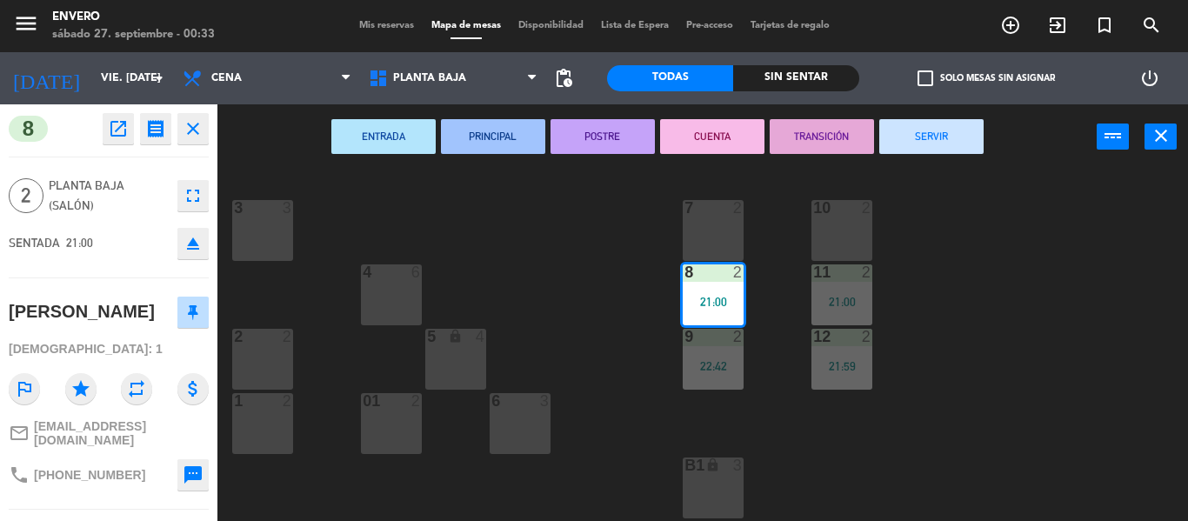
click at [948, 131] on button "SERVIR" at bounding box center [931, 136] width 104 height 35
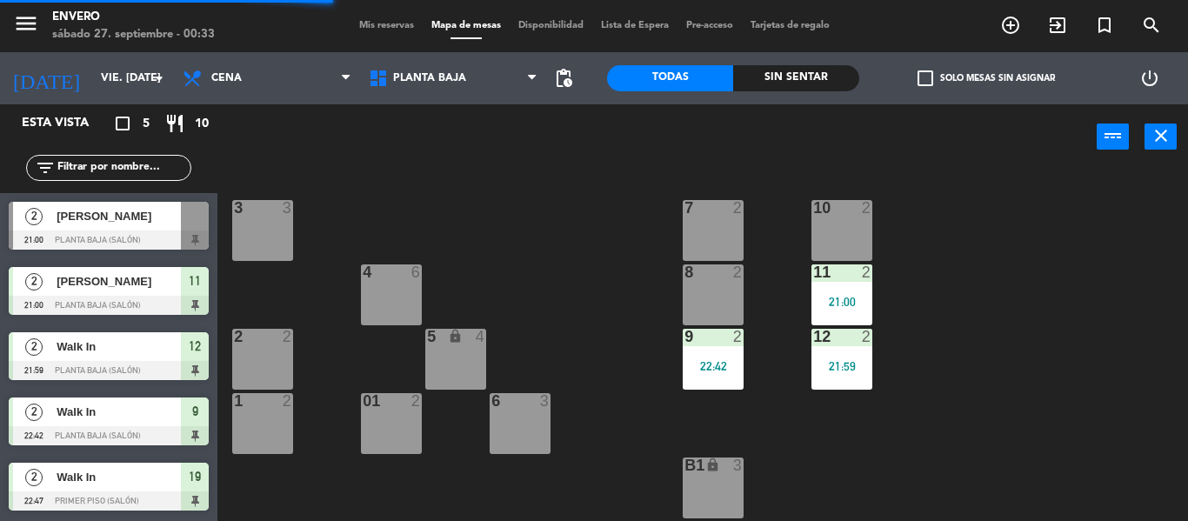
click at [734, 347] on div "9 2 22:42" at bounding box center [713, 359] width 61 height 61
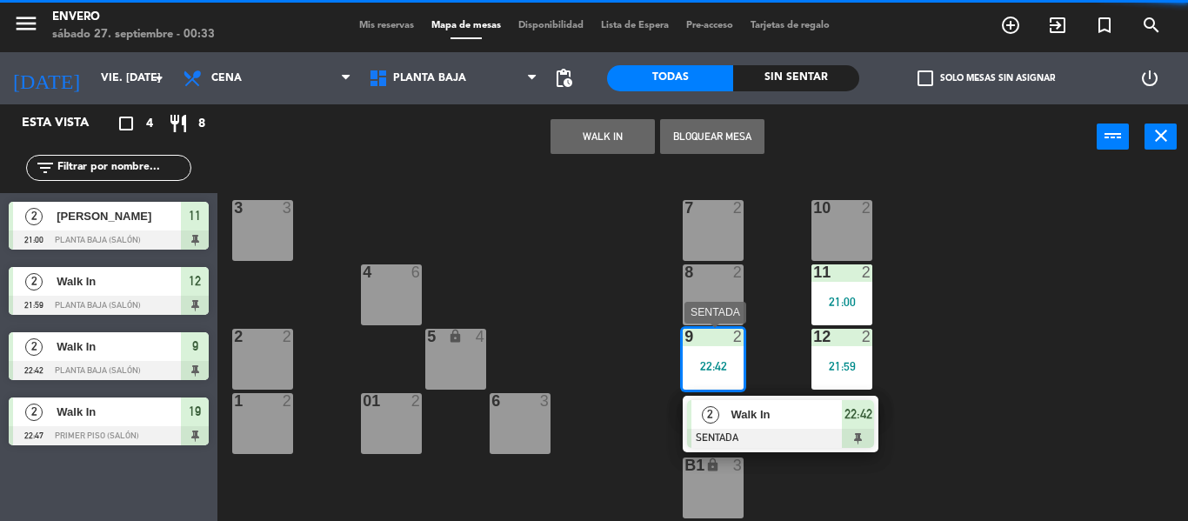
click at [764, 417] on span "Walk In" at bounding box center [785, 414] width 111 height 18
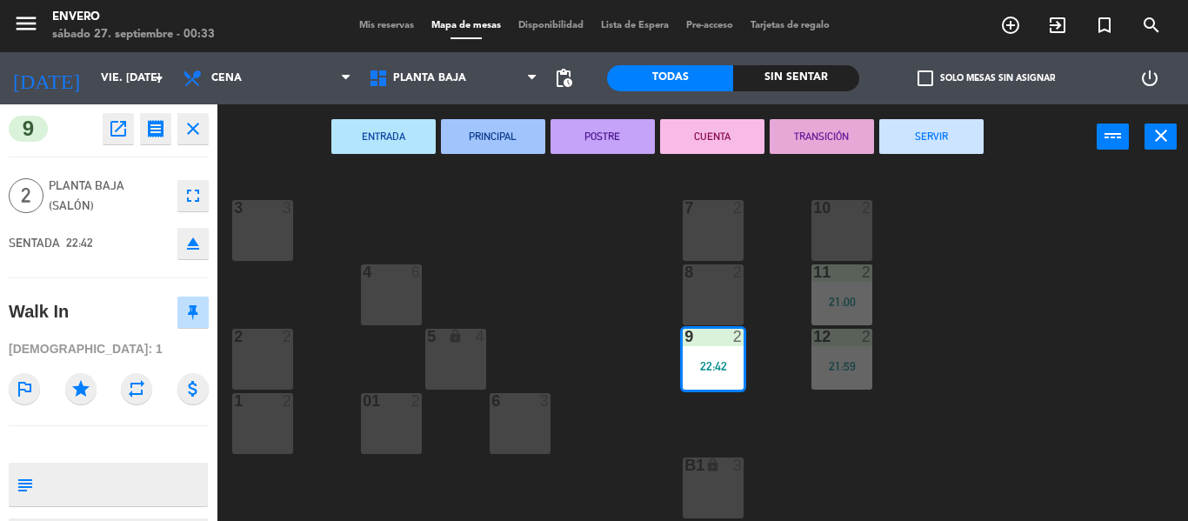
click at [928, 154] on div "ENTRADA PRINCIPAL POSTRE CUENTA TRANSICIÓN SERVIR power_input close" at bounding box center [656, 137] width 879 height 66
click at [912, 150] on button "SERVIR" at bounding box center [931, 136] width 104 height 35
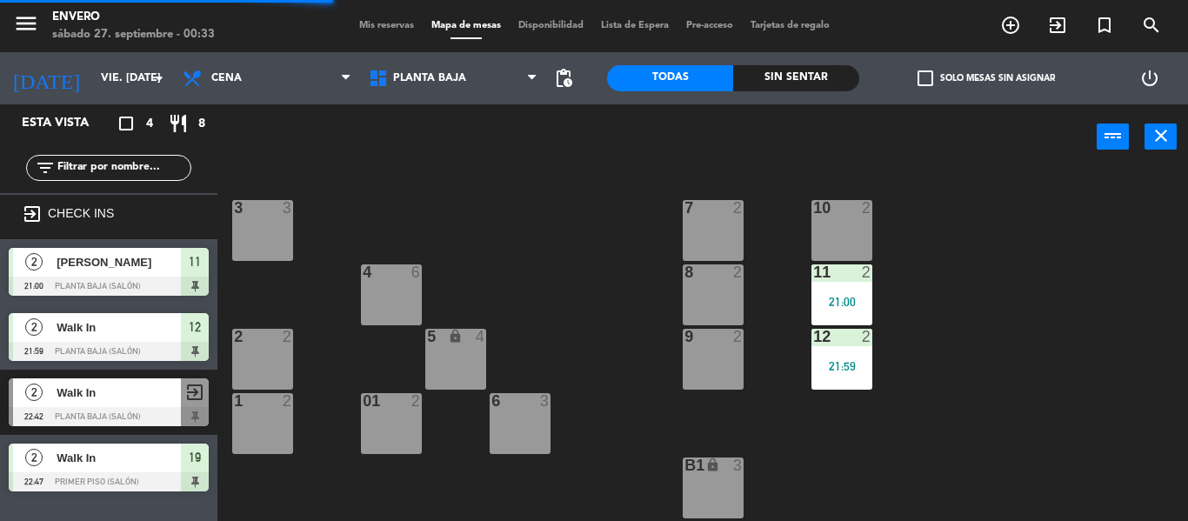
click at [857, 283] on div "11 2 21:00" at bounding box center [841, 294] width 61 height 61
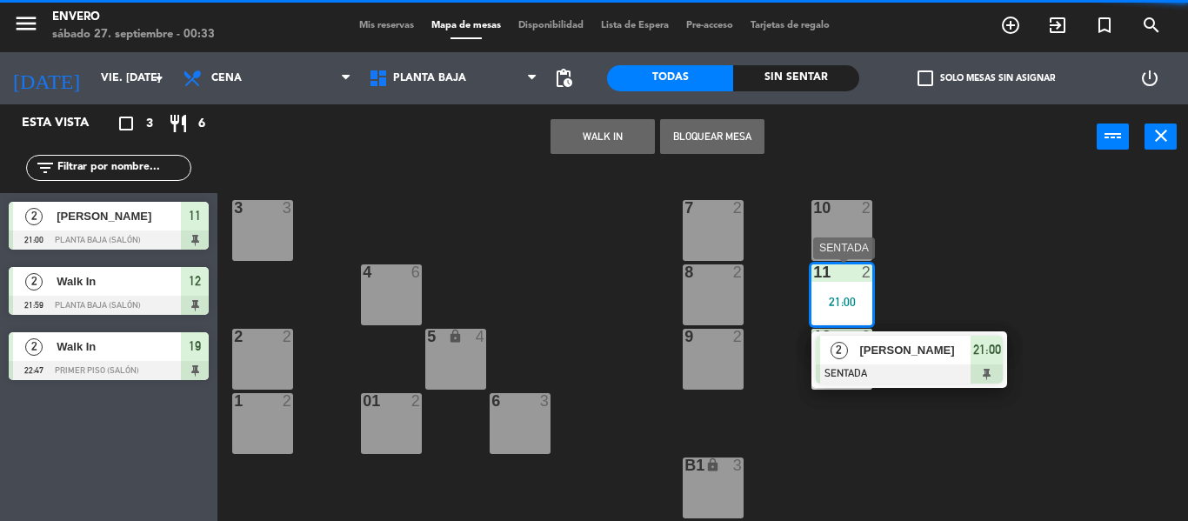
click at [854, 352] on div "2" at bounding box center [838, 350] width 37 height 29
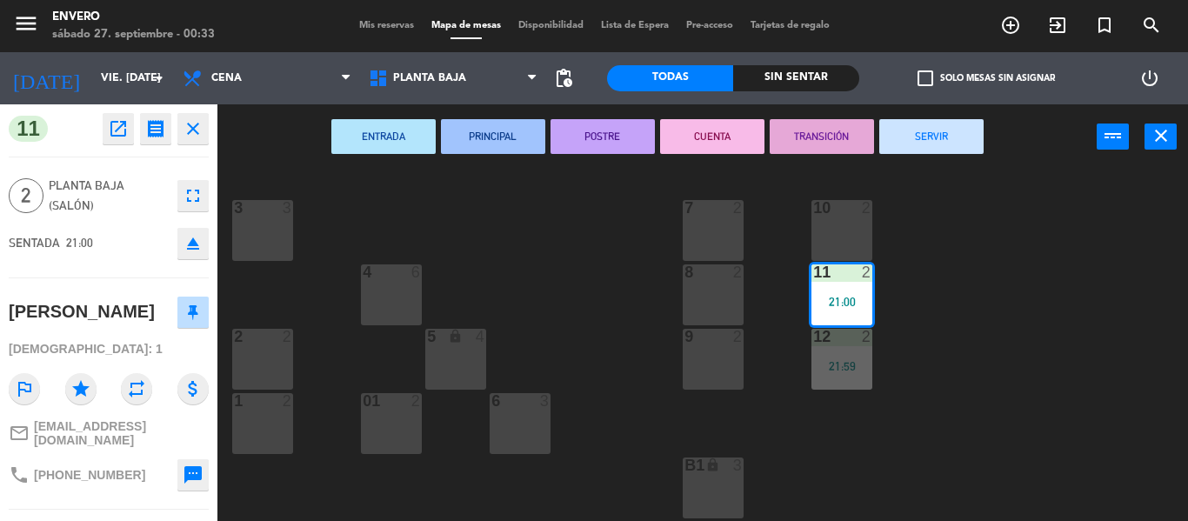
click at [970, 138] on button "SERVIR" at bounding box center [931, 136] width 104 height 35
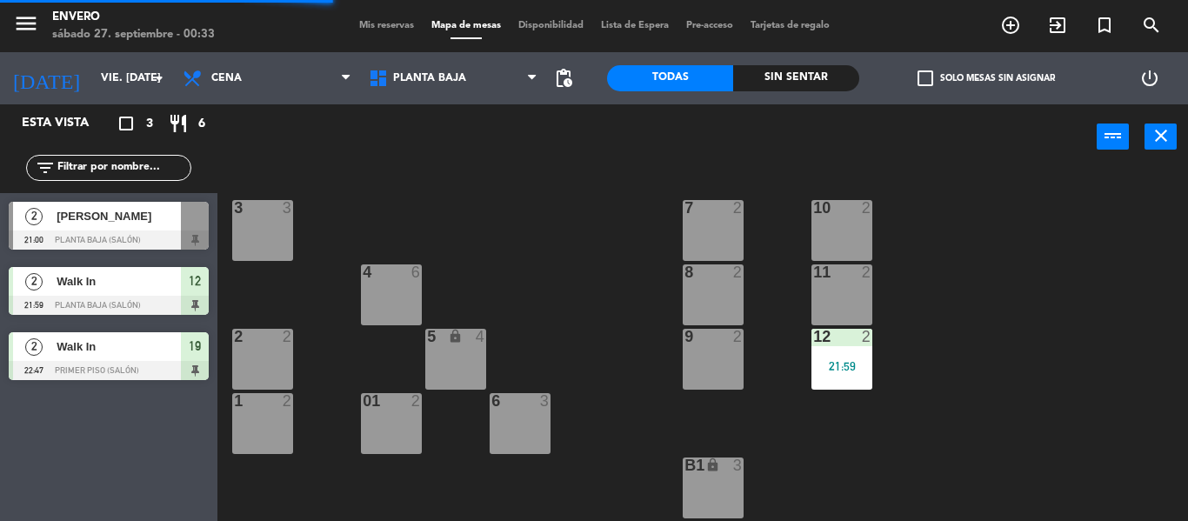
click at [856, 360] on div "21:59" at bounding box center [841, 366] width 61 height 12
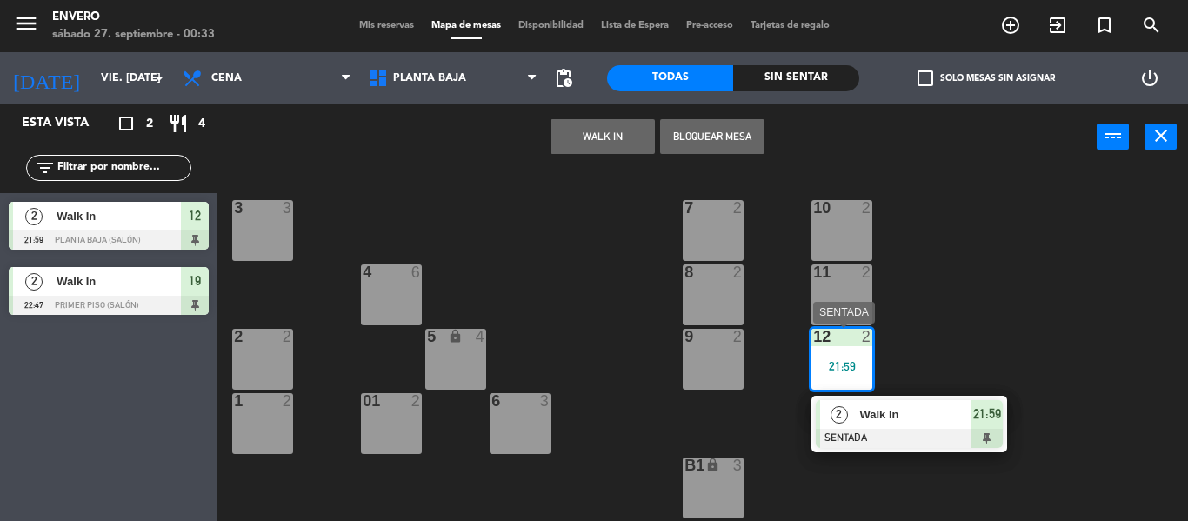
drag, startPoint x: 913, startPoint y: 417, endPoint x: 917, endPoint y: 403, distance: 14.6
click at [913, 414] on div "2 Walk In SENTADA 21:59" at bounding box center [909, 424] width 222 height 57
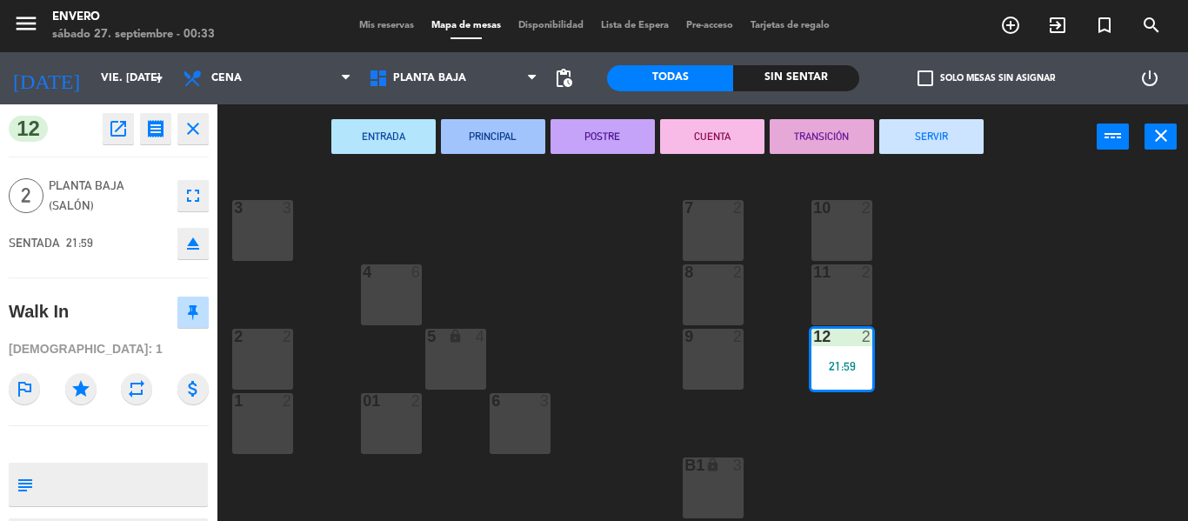
click at [945, 137] on button "SERVIR" at bounding box center [931, 136] width 104 height 35
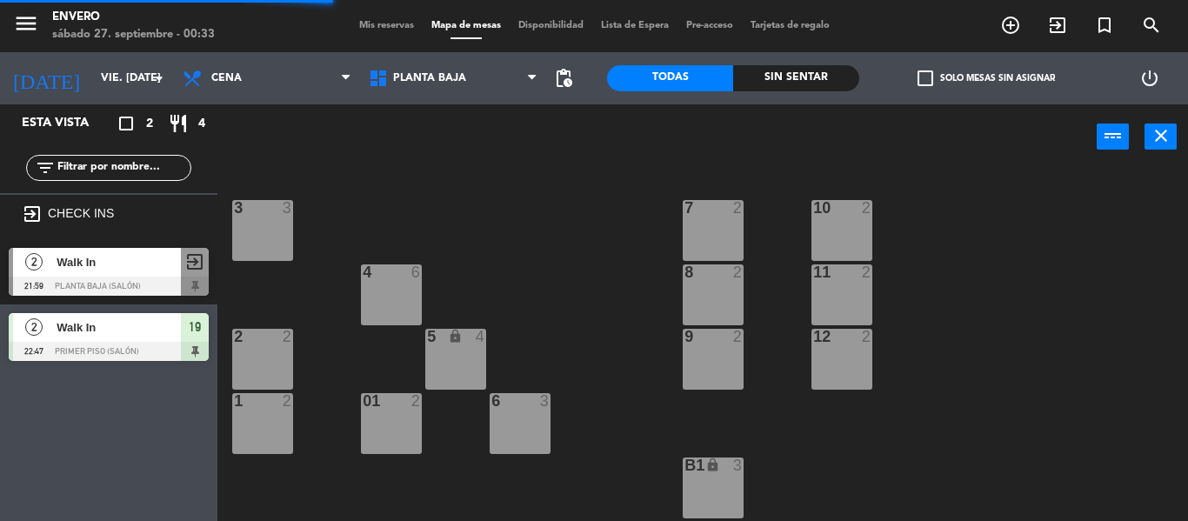
click at [961, 293] on div "3 3 7 2 10 2 4 6 8 2 11 2 2 2 5 lock 4 9 2 12 2 1 2 6 3 01 2 B1 lock 3" at bounding box center [709, 345] width 958 height 351
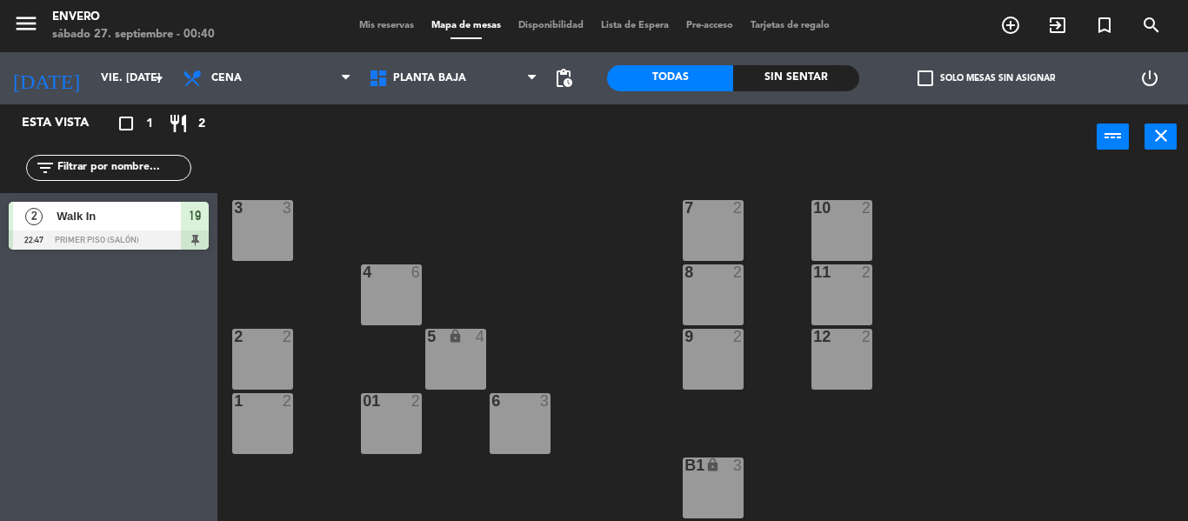
click at [181, 232] on div at bounding box center [109, 239] width 200 height 19
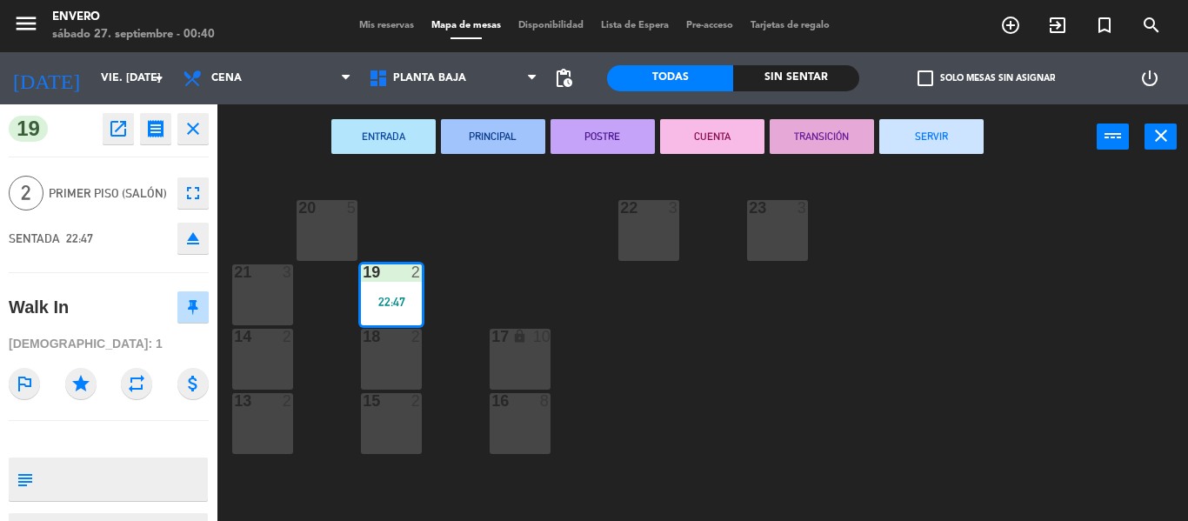
click at [905, 141] on button "SERVIR" at bounding box center [931, 136] width 104 height 35
